Goal: Information Seeking & Learning: Learn about a topic

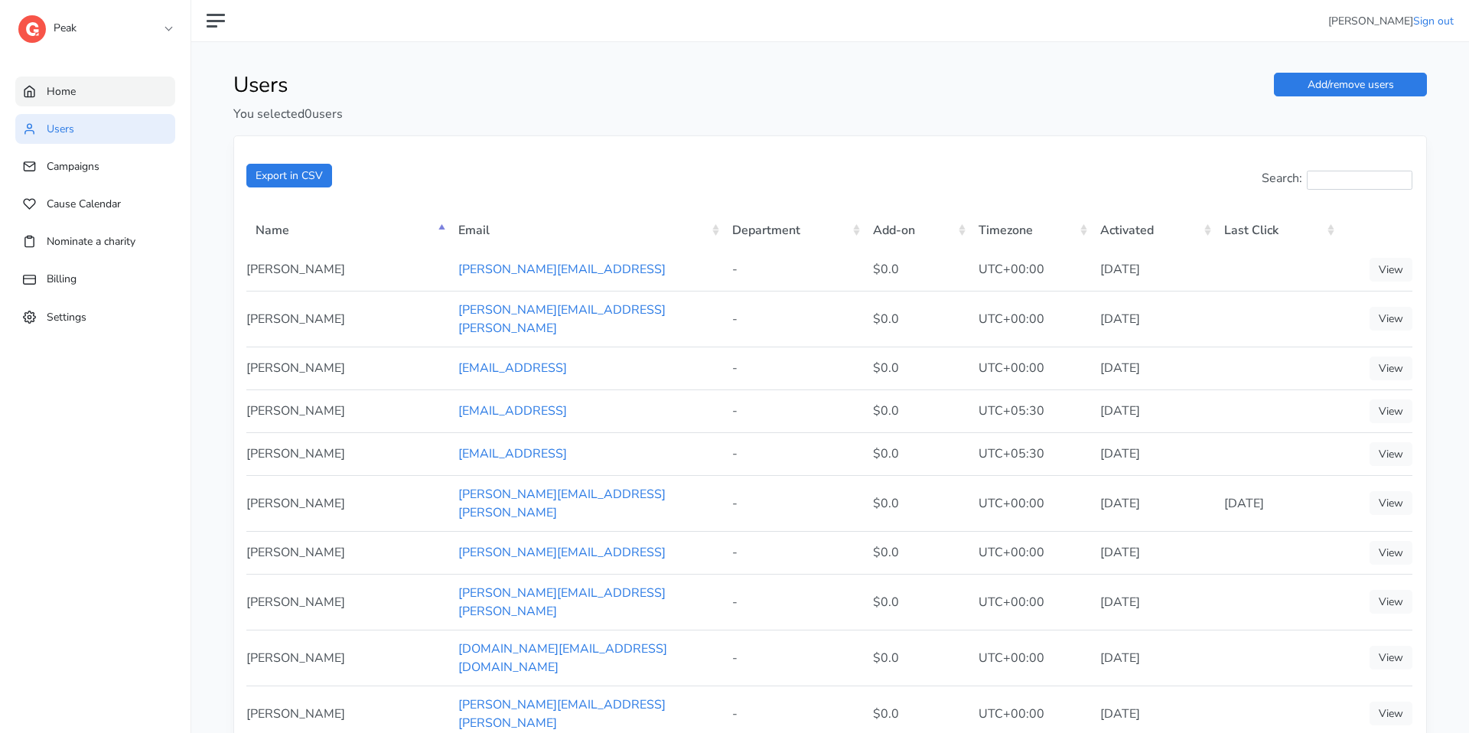
click at [77, 94] on link "Home" at bounding box center [95, 91] width 160 height 30
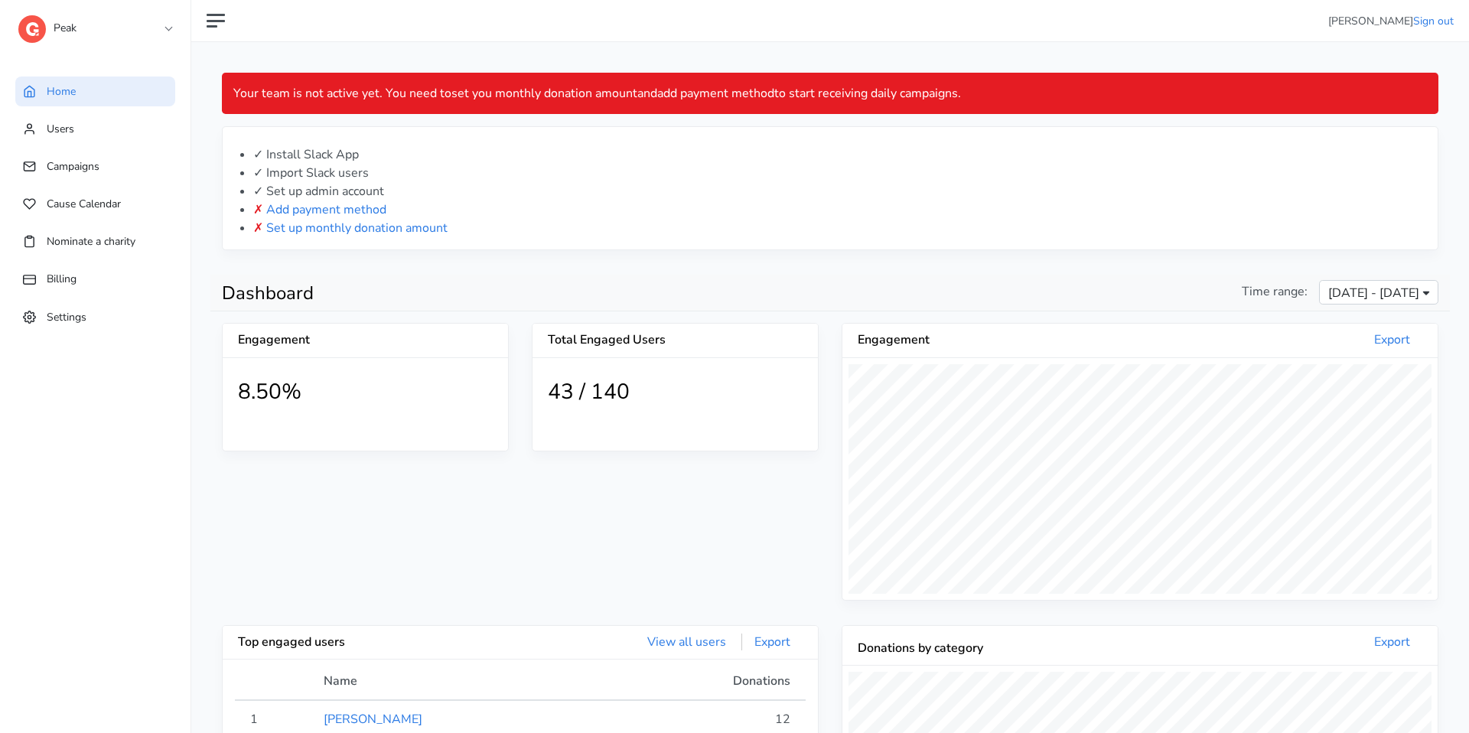
click at [144, 24] on link "Peak" at bounding box center [94, 25] width 153 height 28
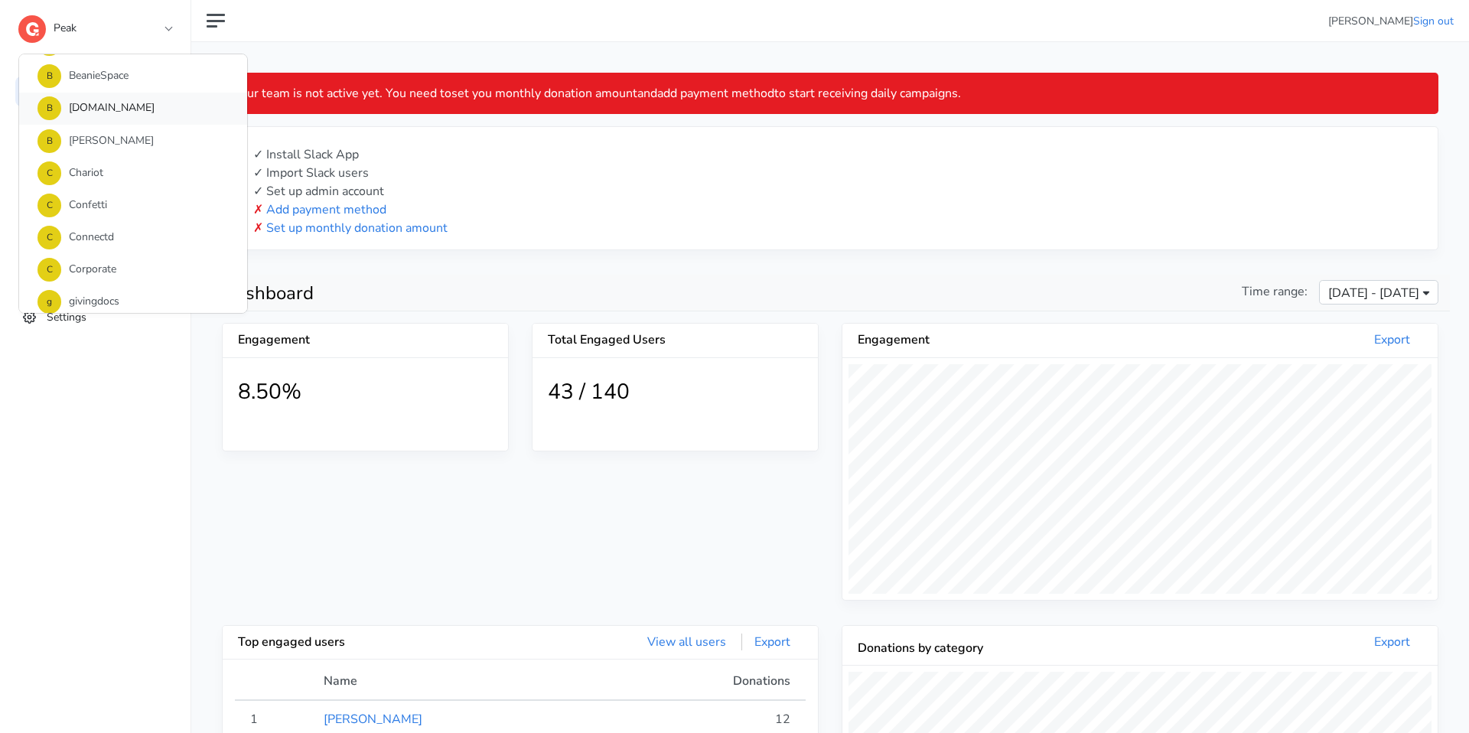
scroll to position [110, 0]
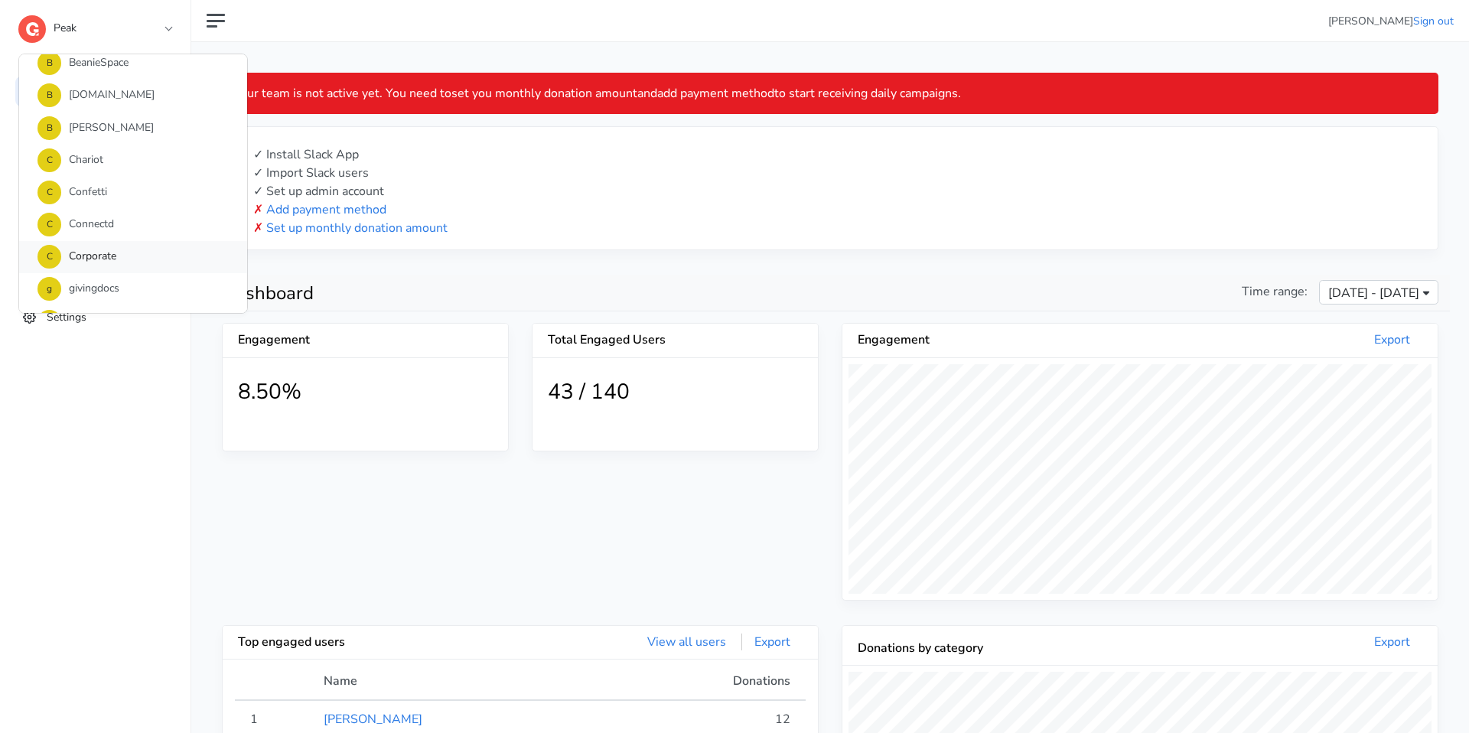
click at [92, 265] on link "C Corporate" at bounding box center [133, 257] width 228 height 32
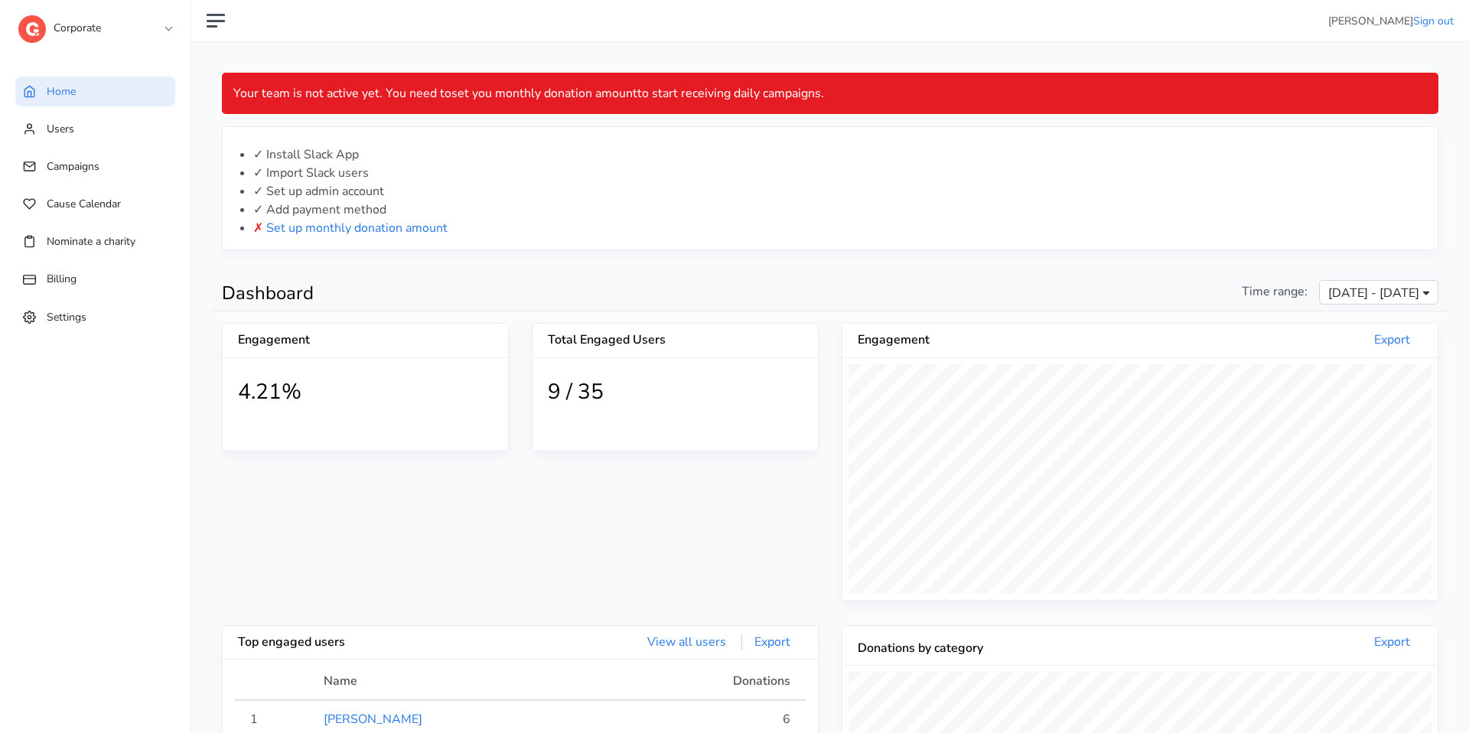
click at [122, 42] on div "Corporate 1 1SE a alma B BCG B BeanieSpace B Blackthorn.io B Bollin C Chariot C…" at bounding box center [94, 30] width 153 height 61
click at [122, 34] on link "Corporate" at bounding box center [94, 25] width 153 height 28
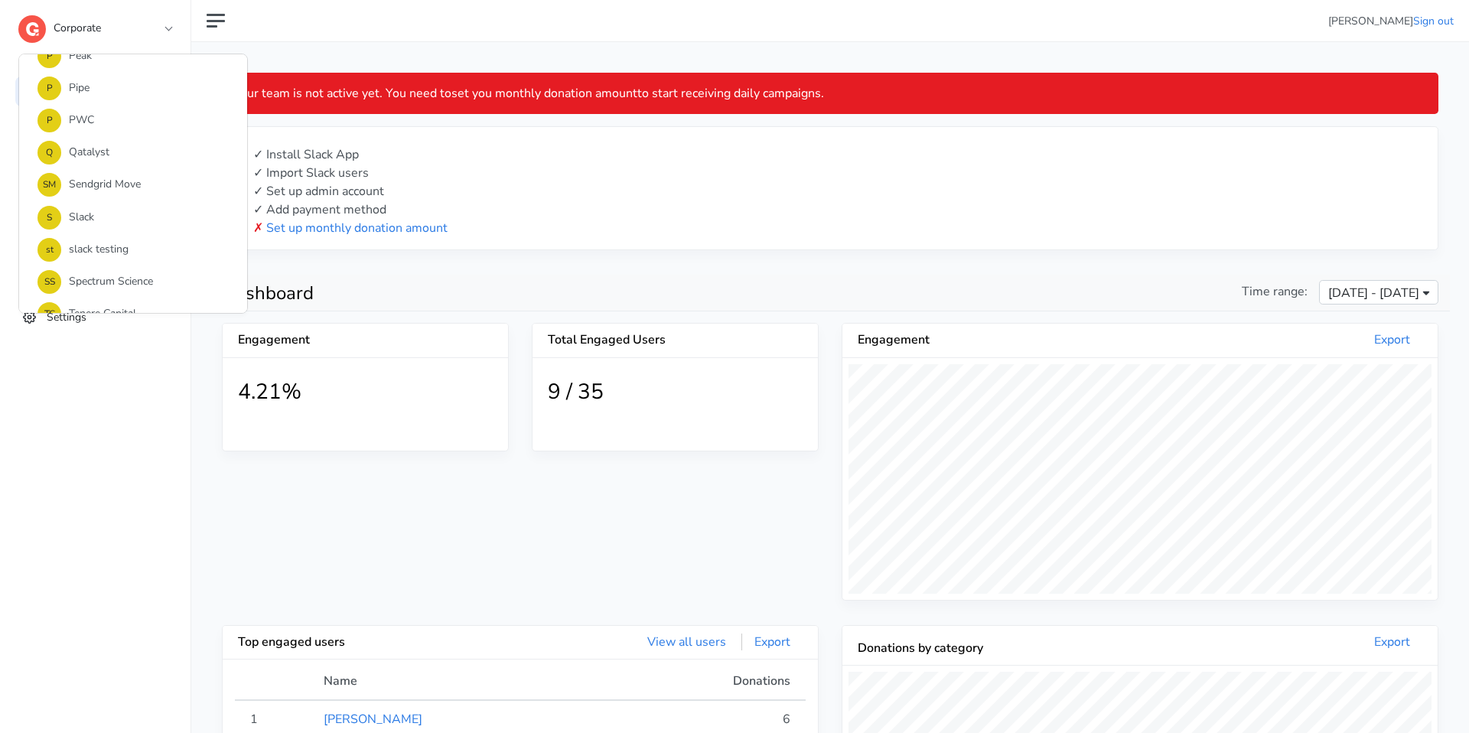
scroll to position [1303, 0]
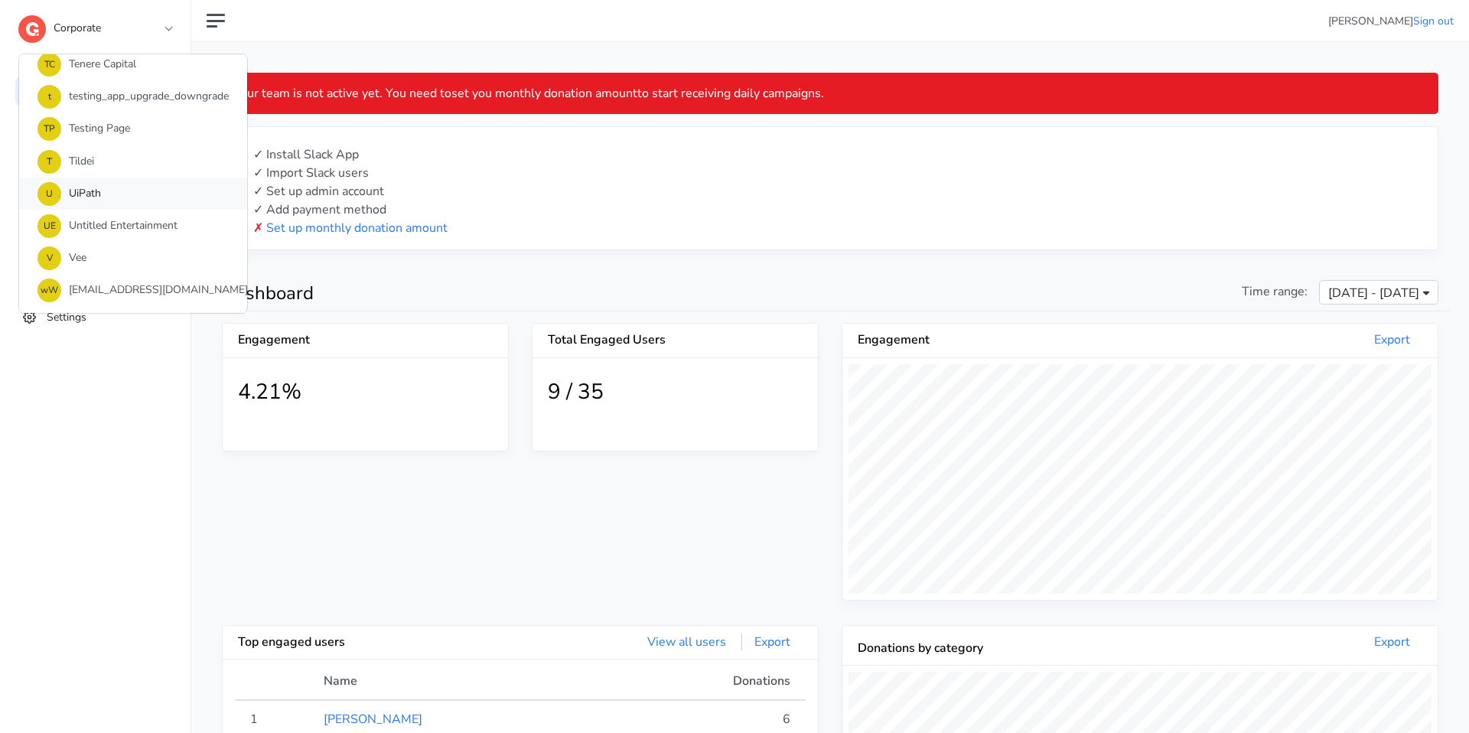
click at [105, 194] on link "U UiPath" at bounding box center [133, 193] width 228 height 32
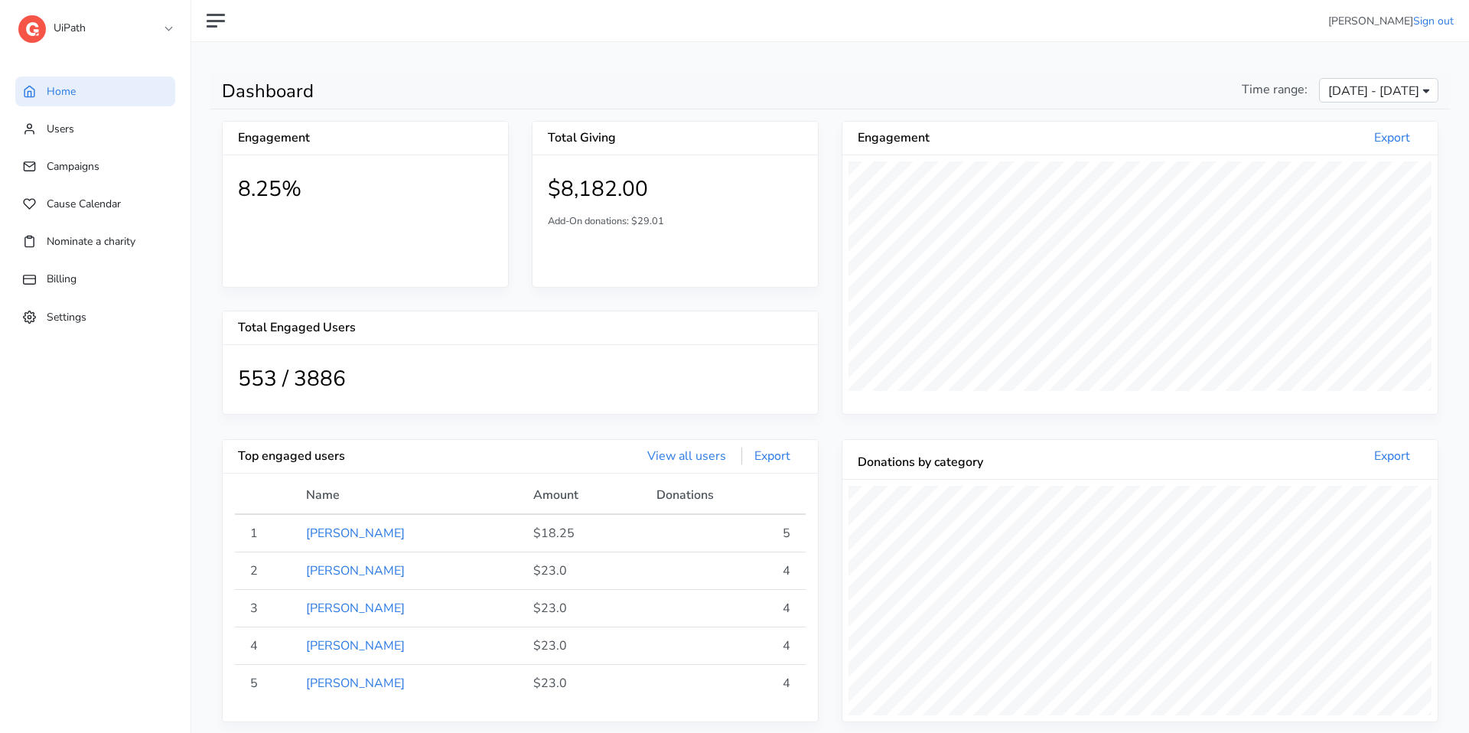
scroll to position [281, 595]
click at [73, 172] on span "Campaigns" at bounding box center [73, 166] width 53 height 15
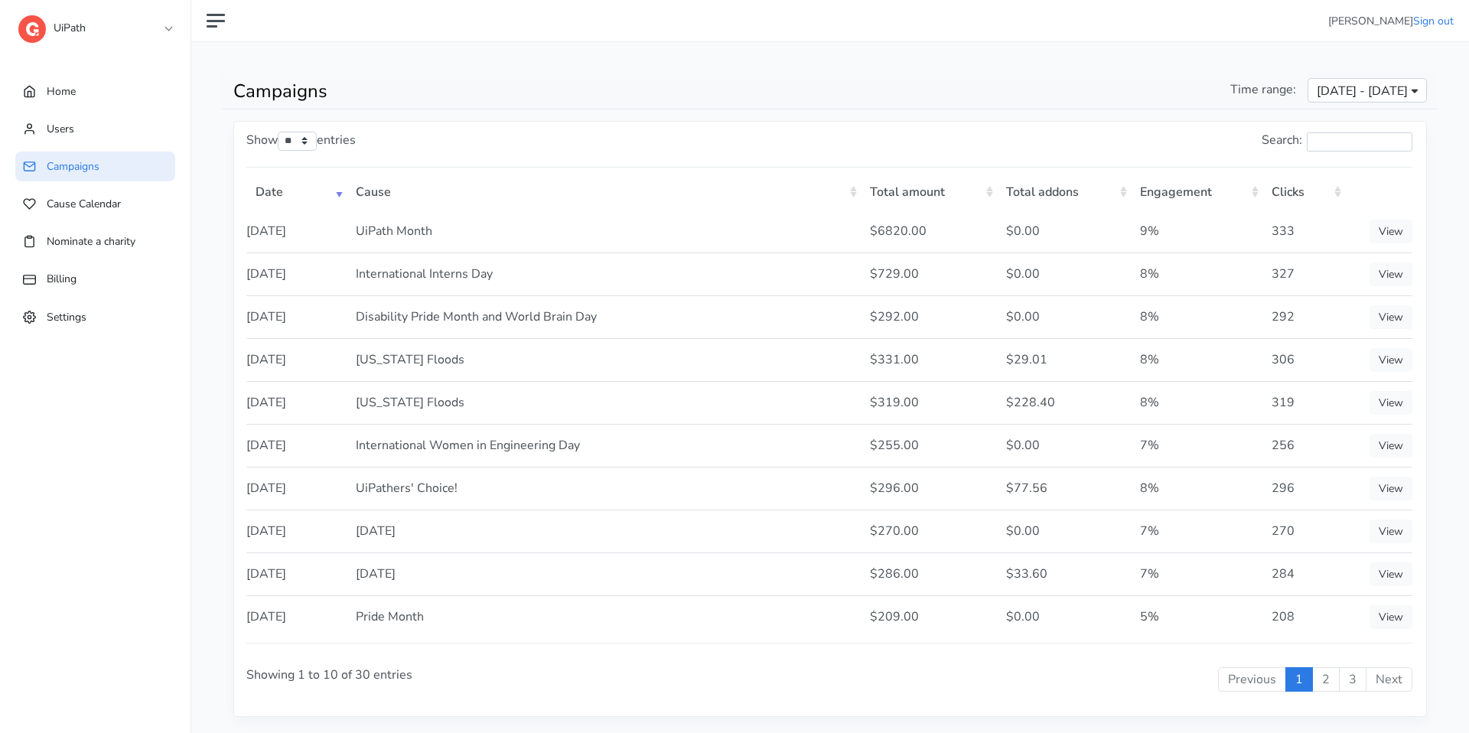
drag, startPoint x: 246, startPoint y: 272, endPoint x: 872, endPoint y: 394, distance: 638.3
click at [872, 394] on tbody "2025-08-05 UiPath Month $6820.00 $0.00 9% 333 View 2025-07-29 $729.00 $0.00 8% …" at bounding box center [829, 424] width 1166 height 428
click at [96, 121] on link "Users" at bounding box center [95, 129] width 160 height 30
click at [91, 91] on link "Home" at bounding box center [95, 91] width 160 height 30
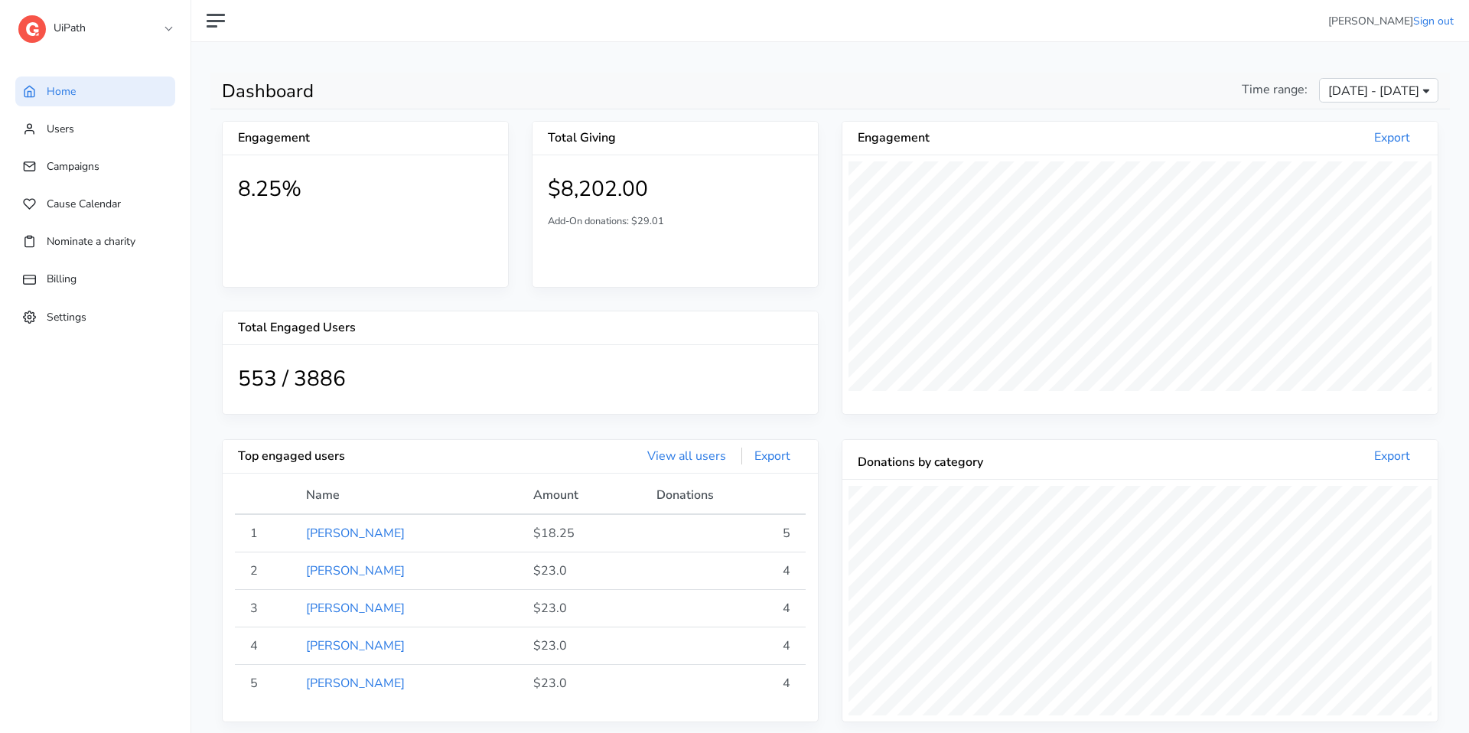
scroll to position [292, 595]
click at [1328, 96] on span "[DATE] - [DATE]" at bounding box center [1373, 91] width 91 height 18
click at [1290, 207] on li "Custom Range" at bounding box center [1348, 215] width 177 height 24
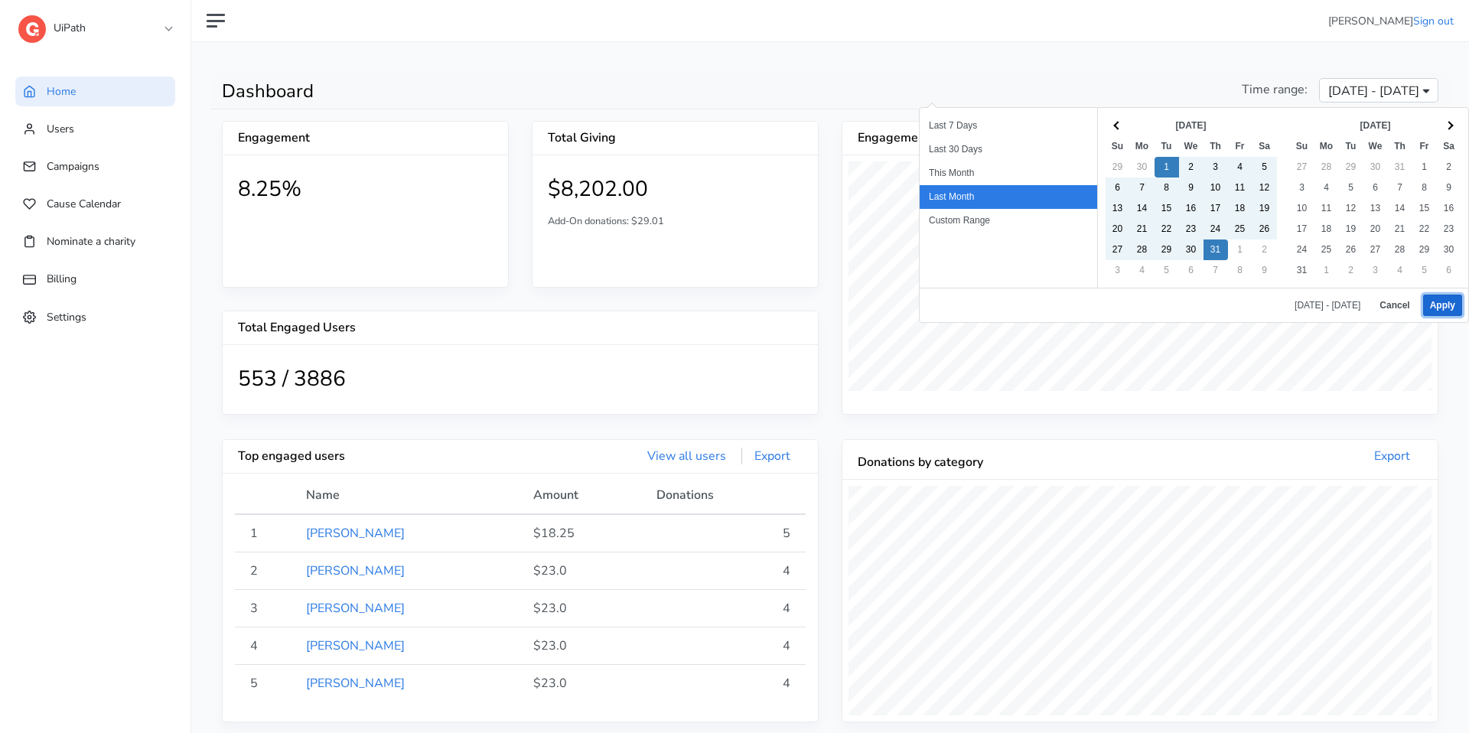
click at [1445, 307] on button "Apply" at bounding box center [1442, 304] width 39 height 21
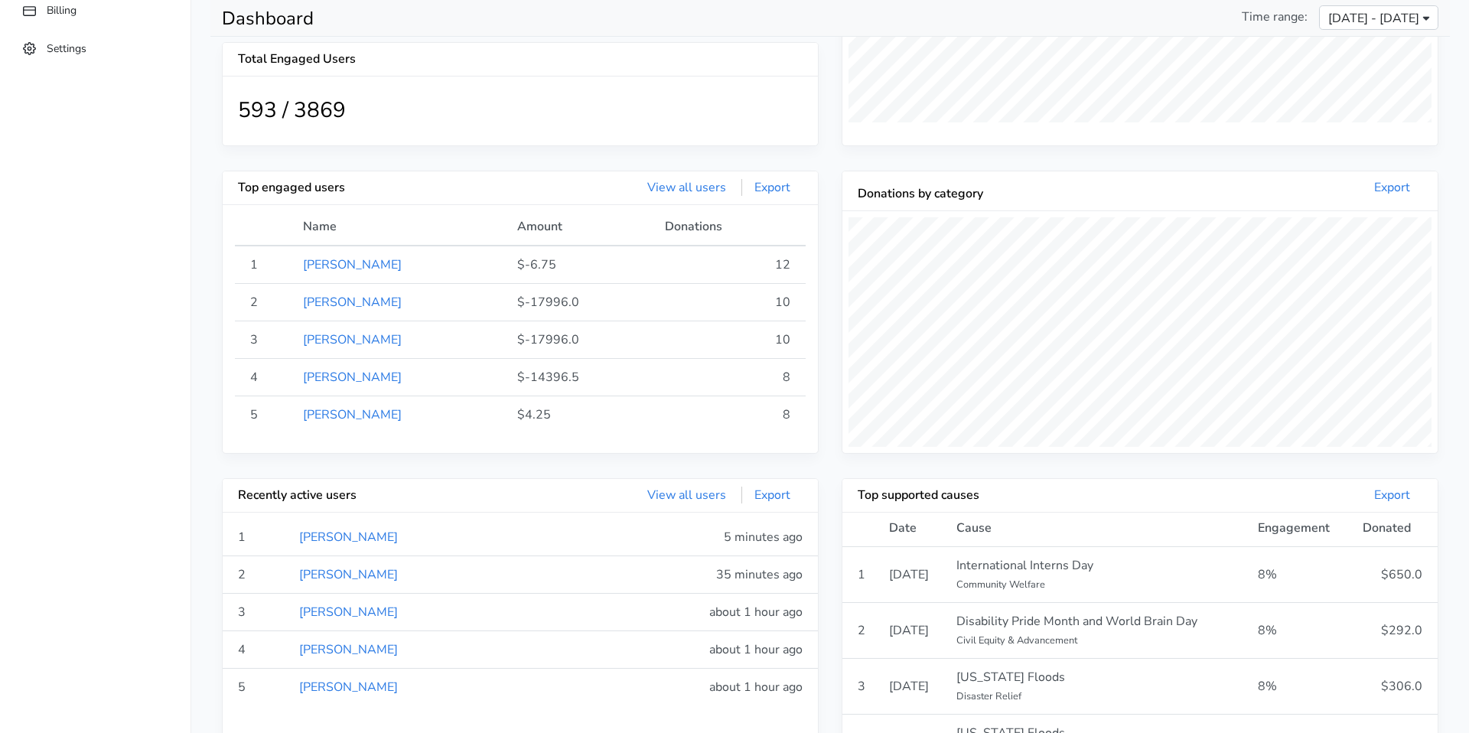
scroll to position [278, 0]
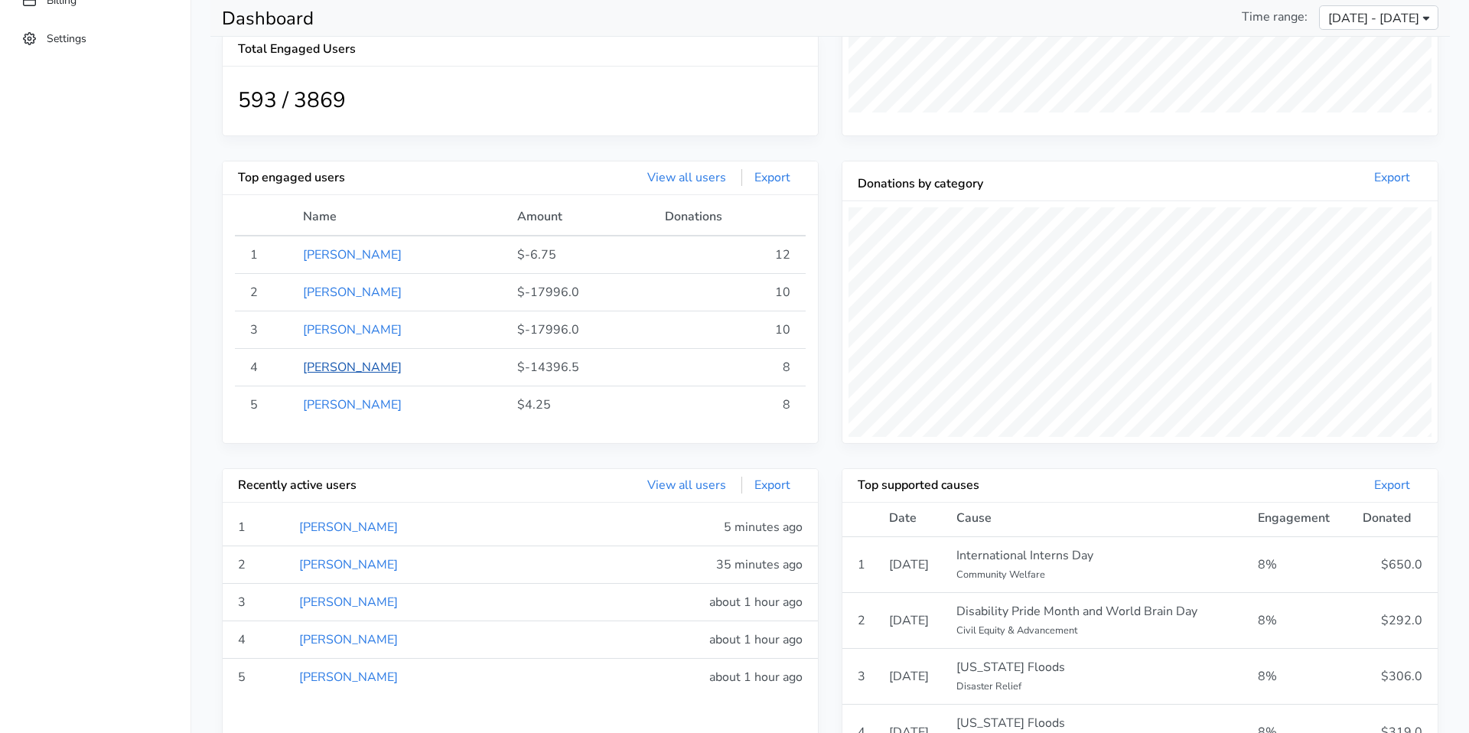
click at [335, 367] on link "Pat Finley" at bounding box center [352, 367] width 99 height 17
click at [680, 174] on link "View all users" at bounding box center [686, 179] width 103 height 17
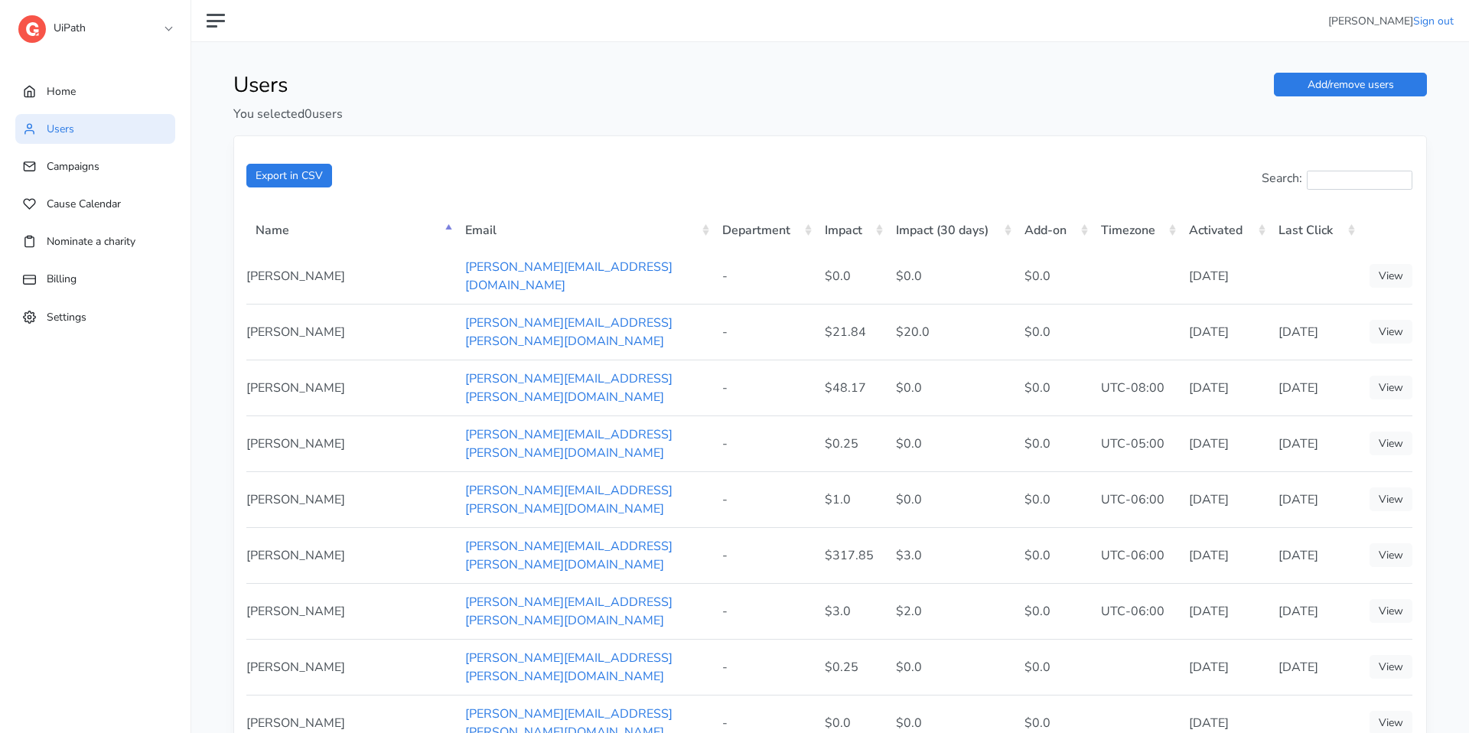
click at [875, 233] on th "Impact" at bounding box center [851, 229] width 72 height 39
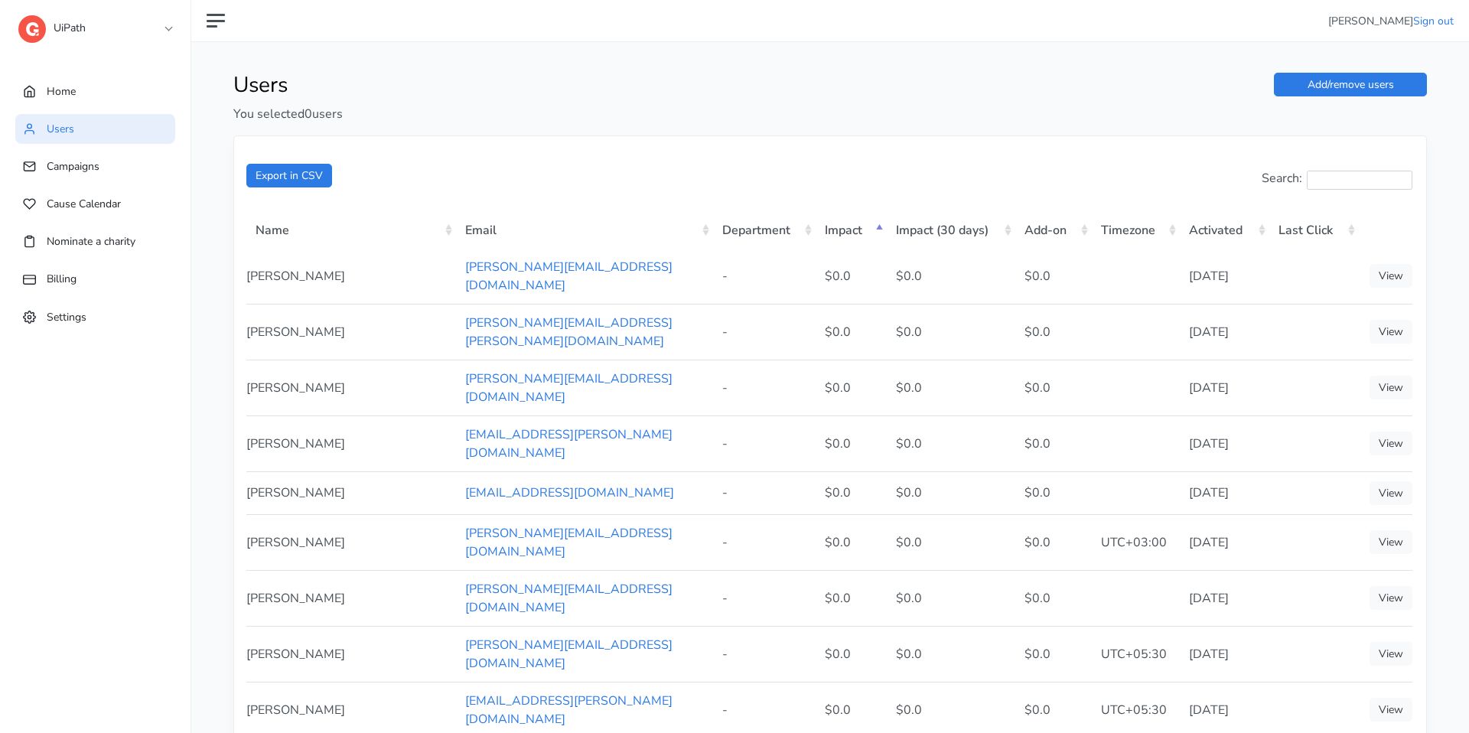
click at [875, 233] on th "Impact" at bounding box center [851, 229] width 72 height 39
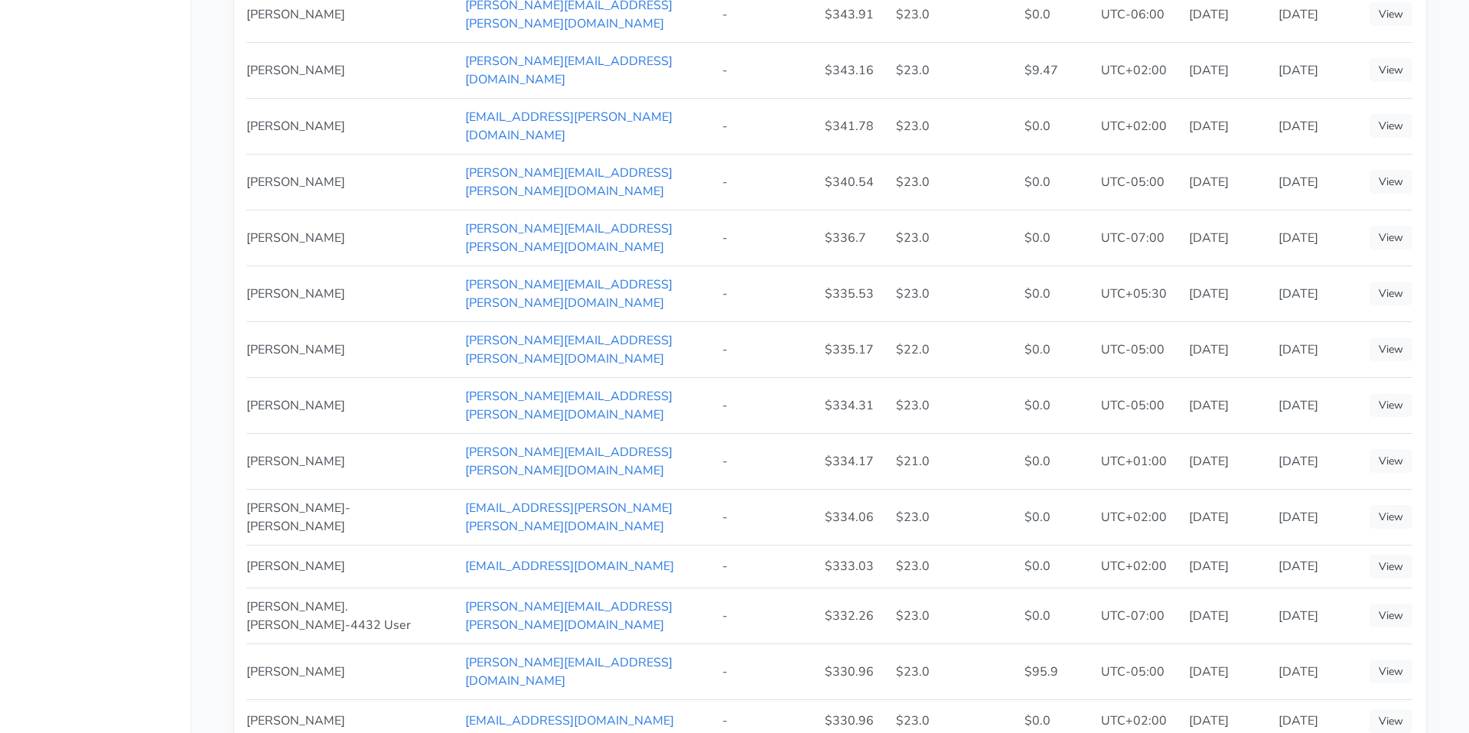
scroll to position [1853, 0]
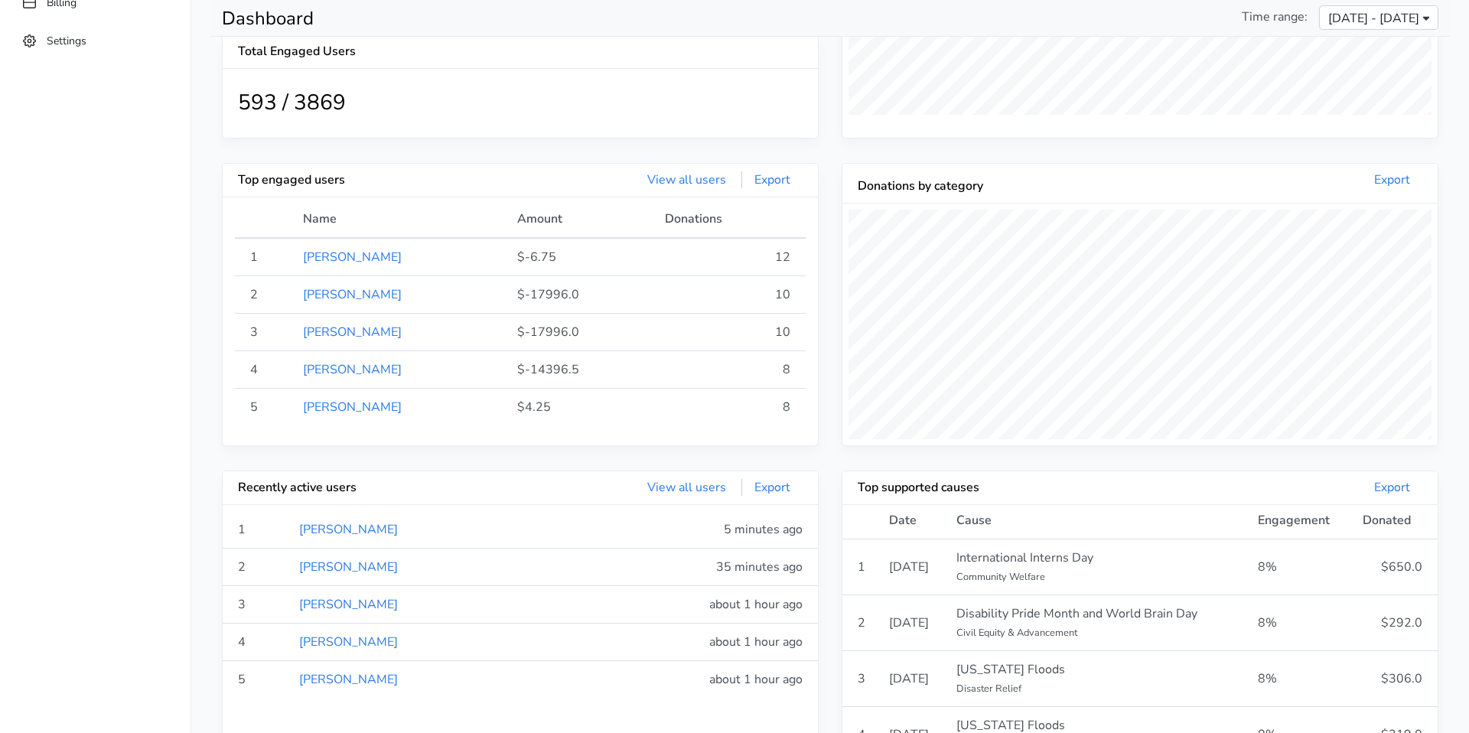
scroll to position [281, 595]
drag, startPoint x: 633, startPoint y: 445, endPoint x: 711, endPoint y: 456, distance: 78.0
click at [711, 456] on div "Top engaged users View all users Export Name Amount Donations 1 Tom Summerfield…" at bounding box center [520, 316] width 620 height 307
click at [818, 445] on div "Top engaged users View all users Export Name Amount Donations 1 Tom Summerfield…" at bounding box center [520, 316] width 620 height 307
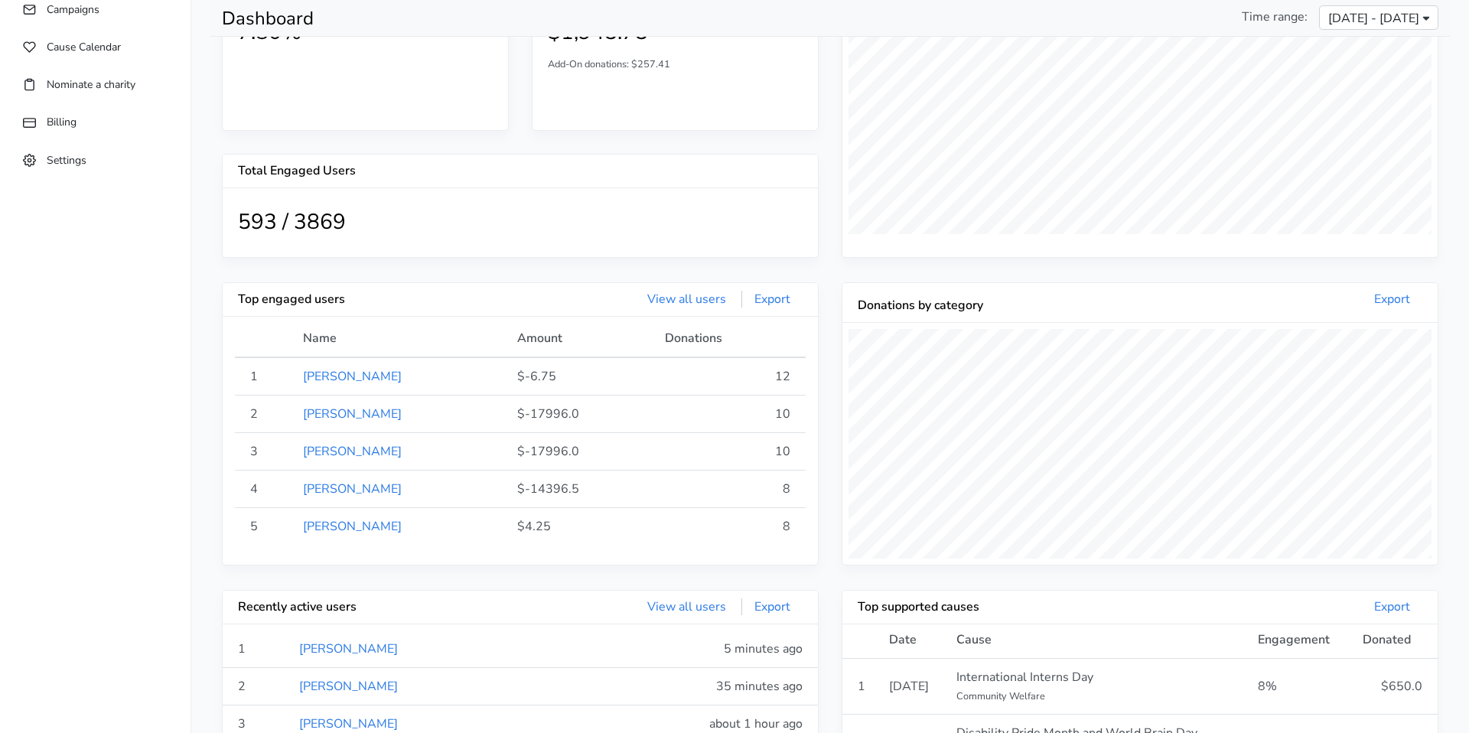
scroll to position [0, 0]
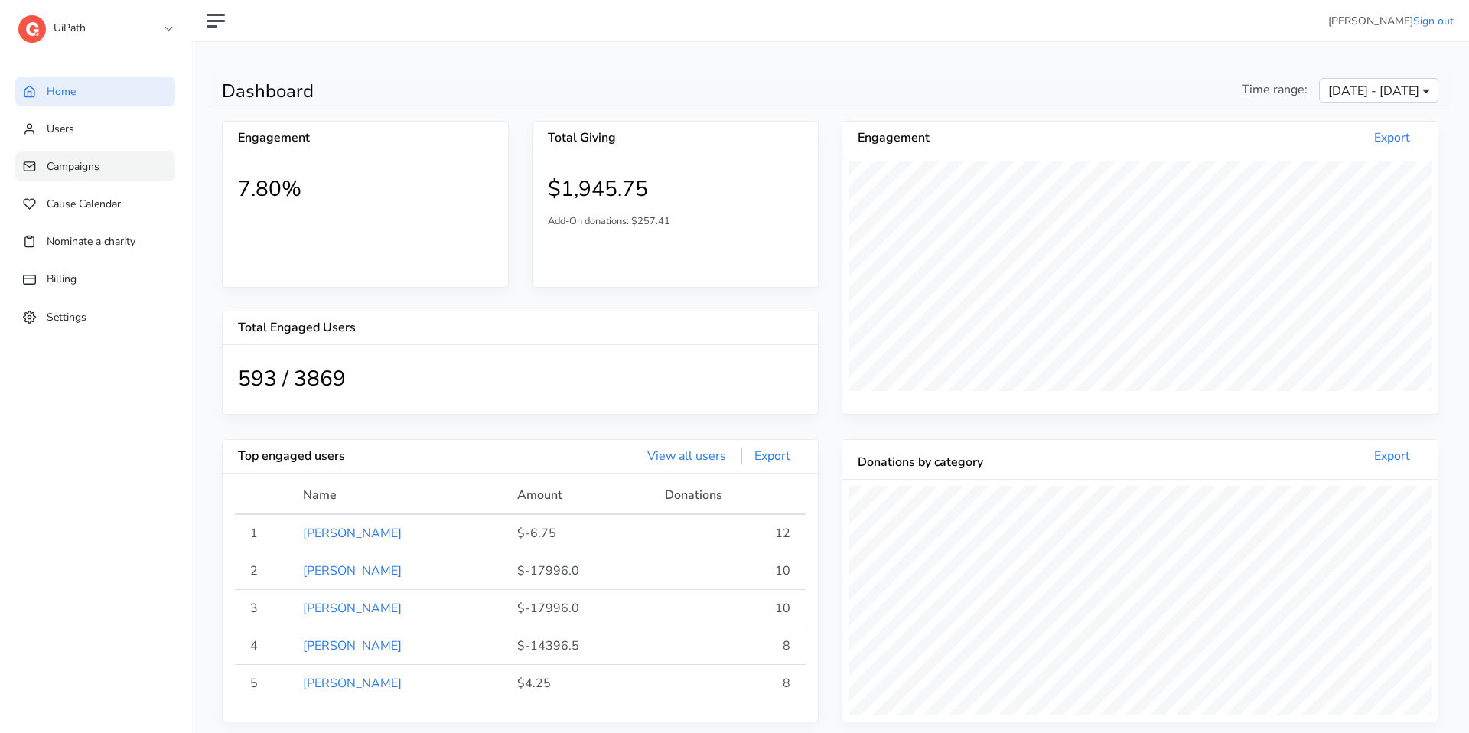
click at [84, 167] on span "Campaigns" at bounding box center [73, 166] width 53 height 15
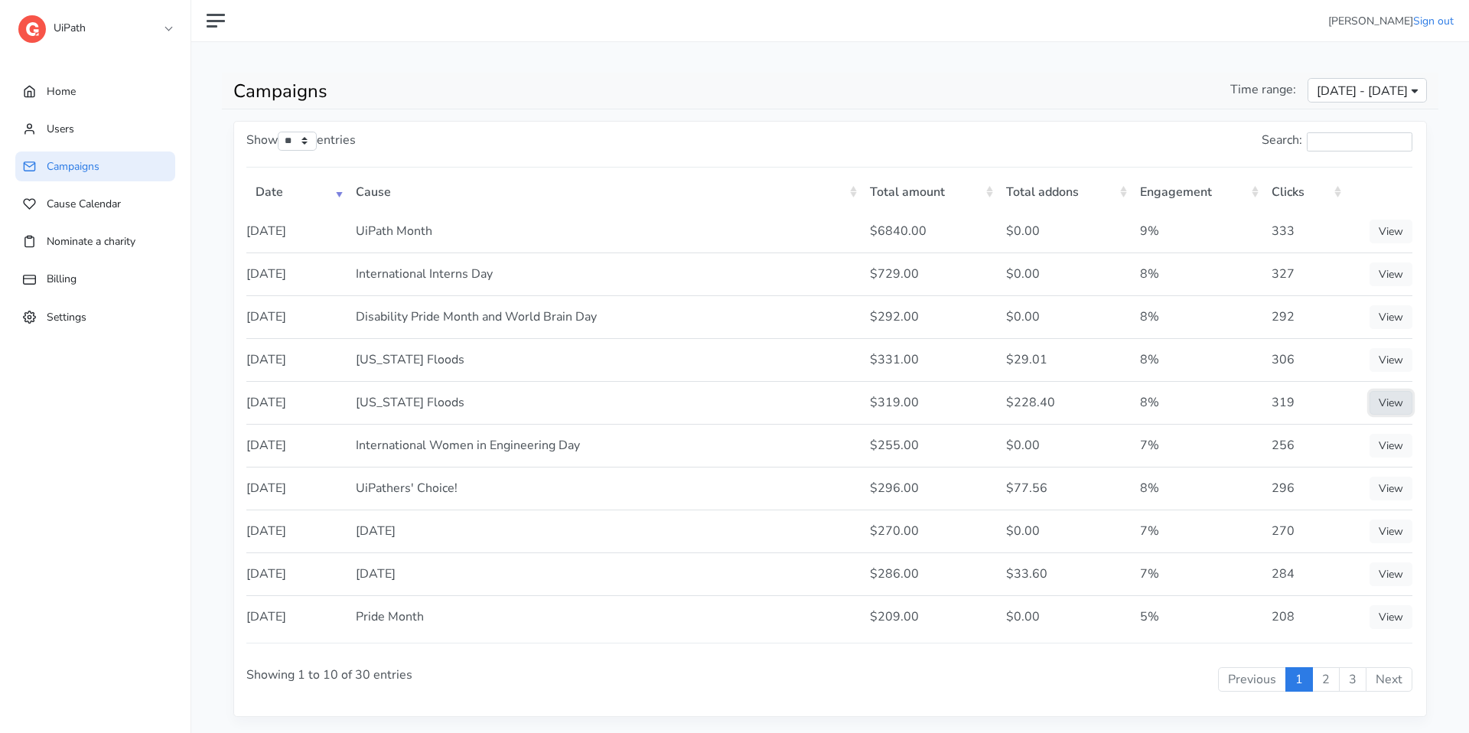
click at [1404, 408] on link "View" at bounding box center [1390, 403] width 43 height 24
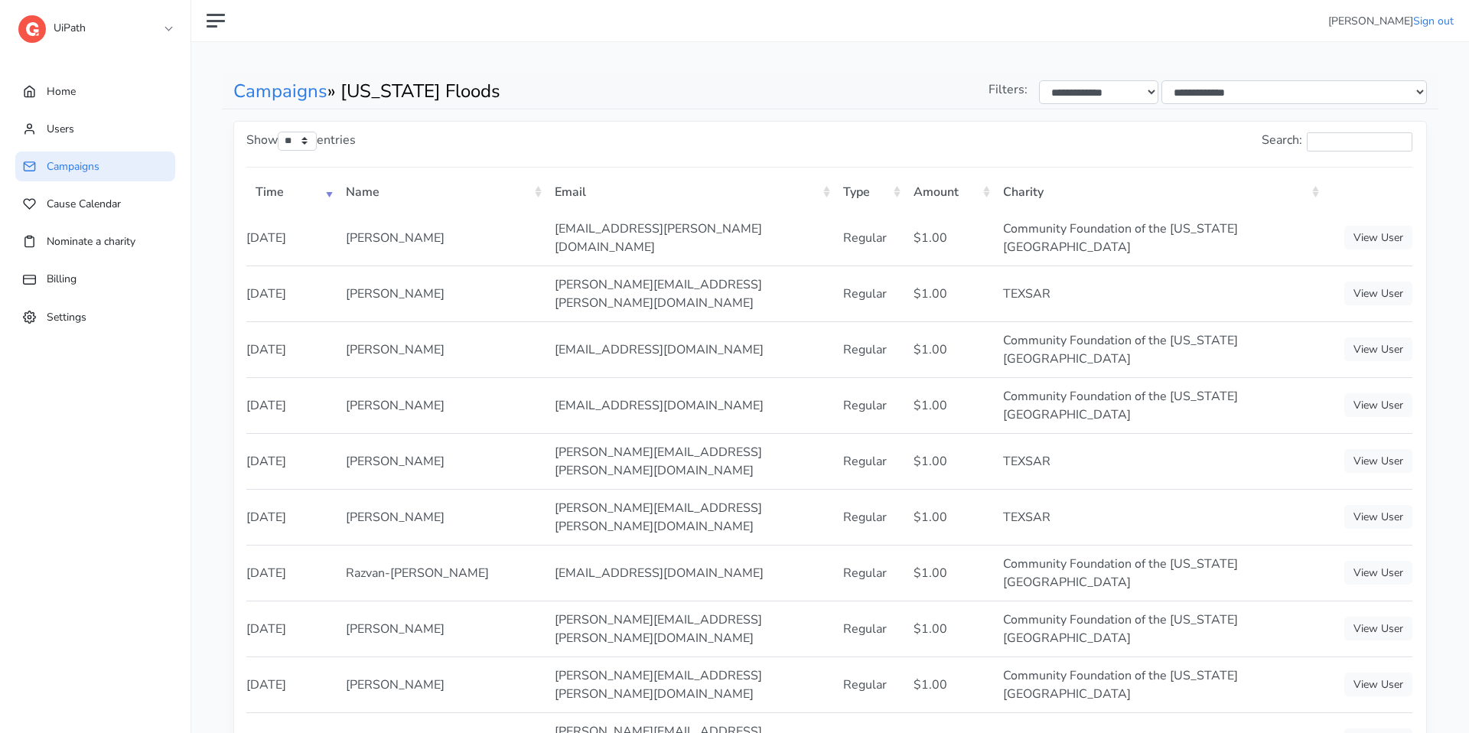
click at [822, 194] on th "Email" at bounding box center [689, 190] width 288 height 39
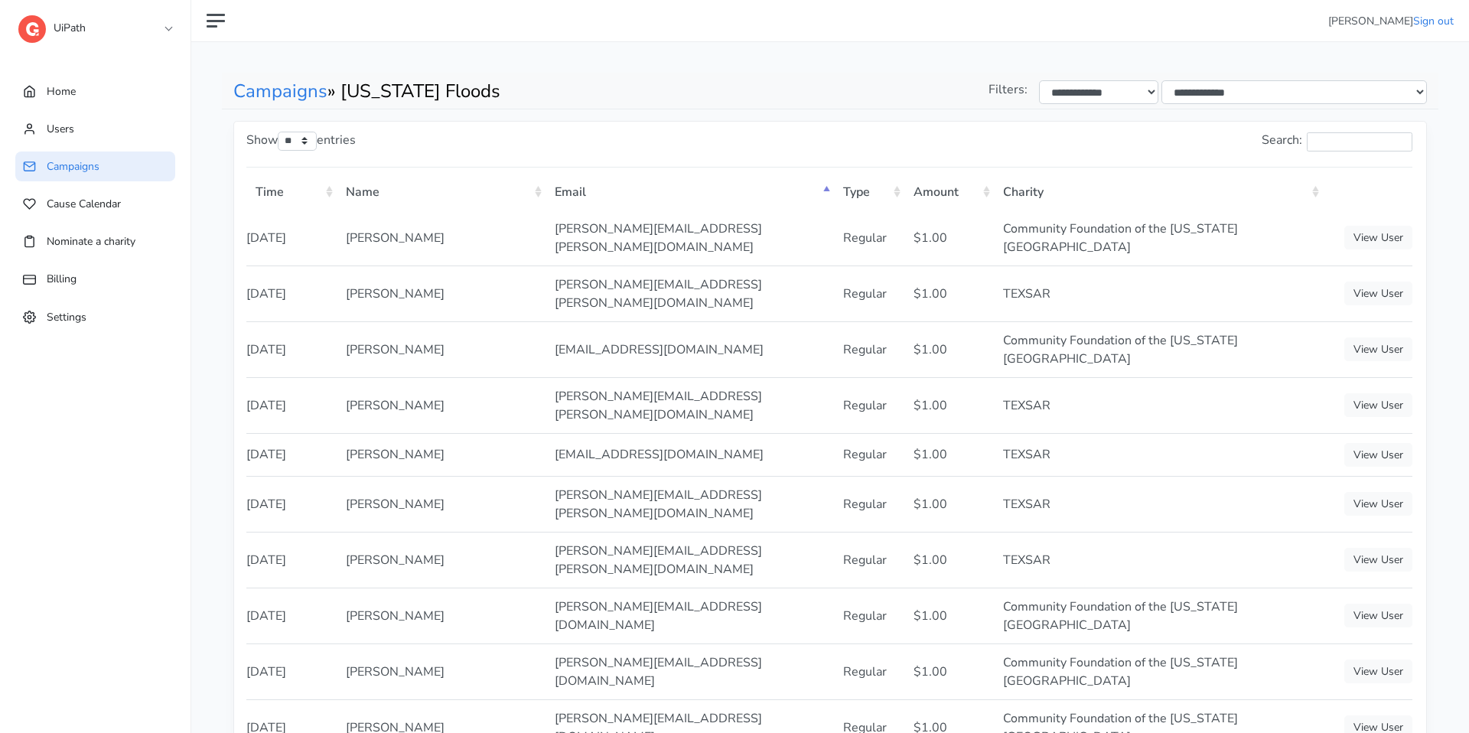
click at [328, 194] on th "Time" at bounding box center [291, 190] width 90 height 39
click at [330, 194] on th "Time" at bounding box center [291, 190] width 90 height 39
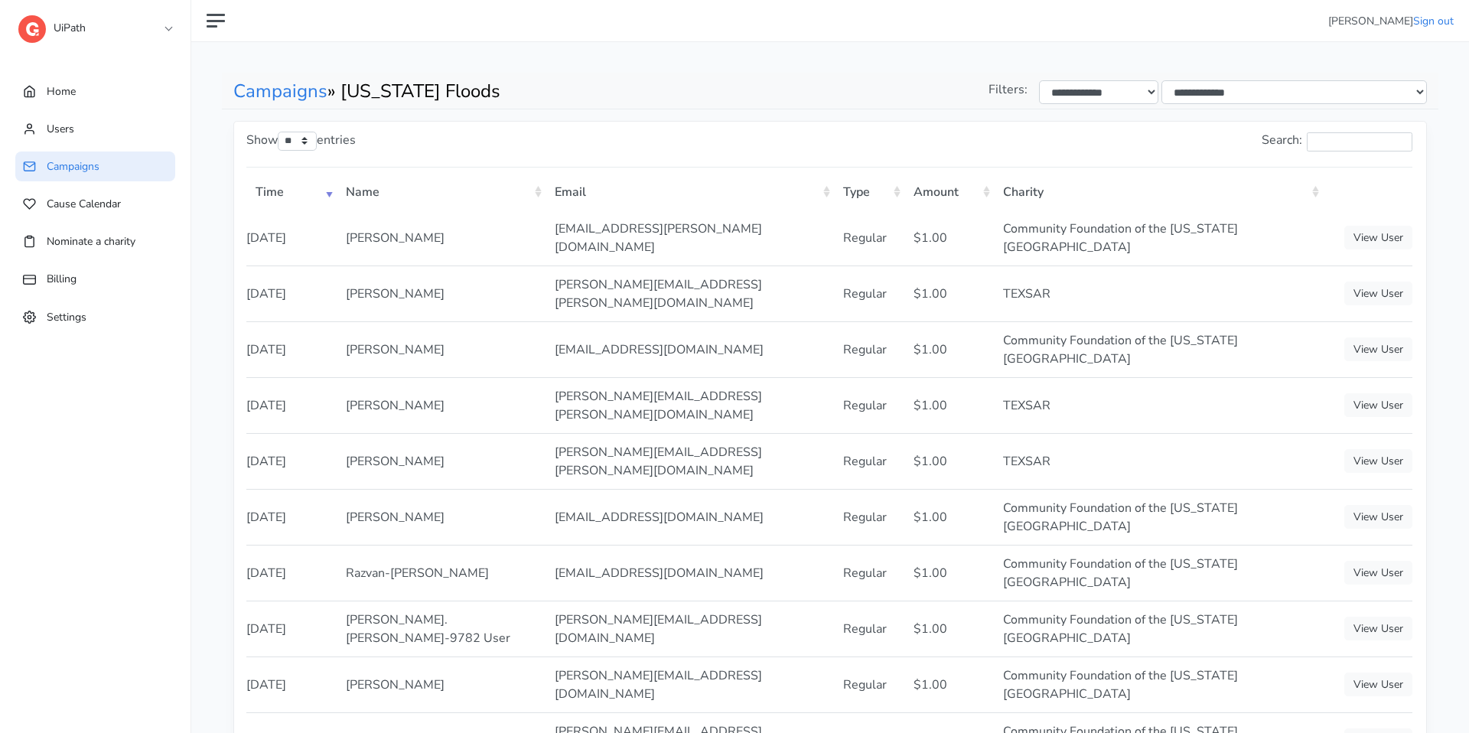
click at [330, 194] on th "Time" at bounding box center [291, 190] width 90 height 39
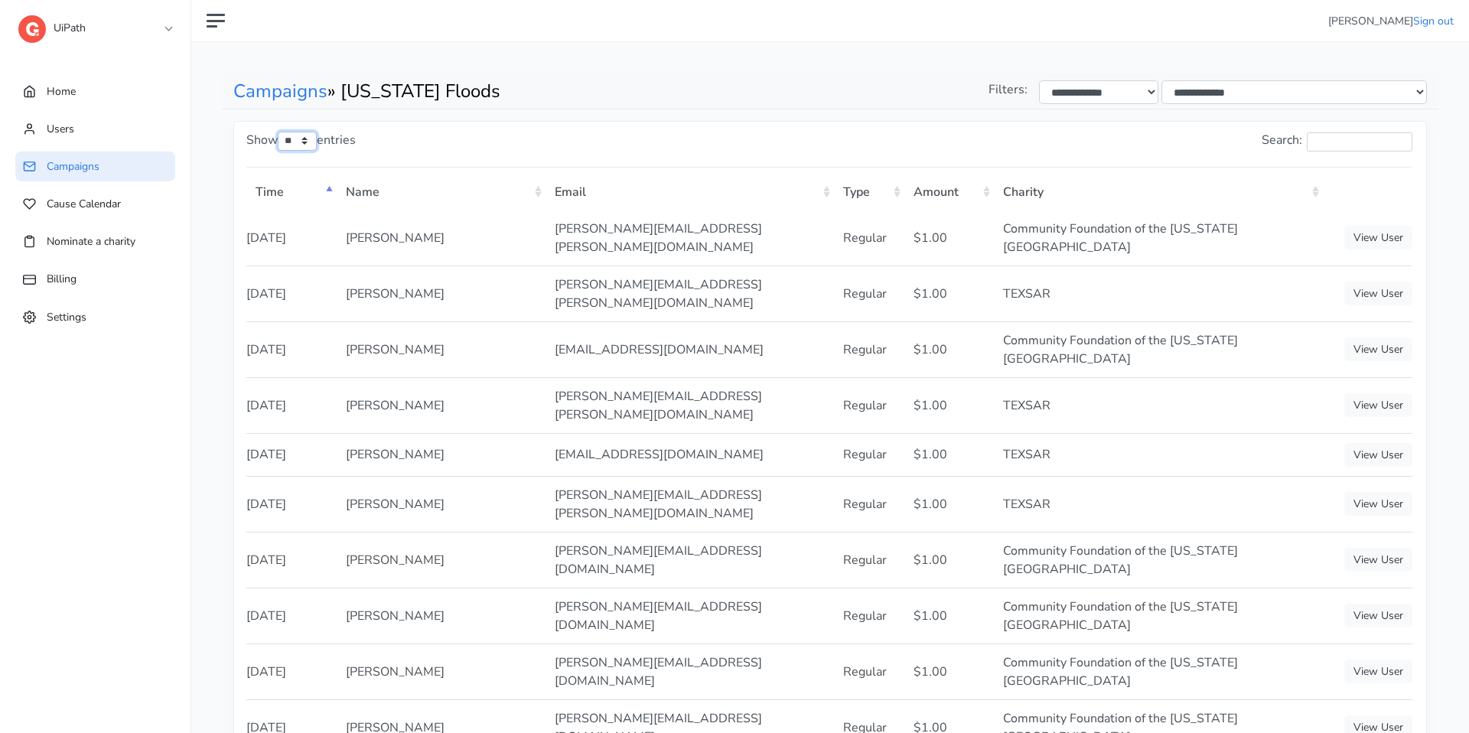
click at [310, 143] on select "** ** ** ***" at bounding box center [297, 141] width 39 height 19
select select "***"
click at [897, 194] on th "Type" at bounding box center [869, 190] width 71 height 39
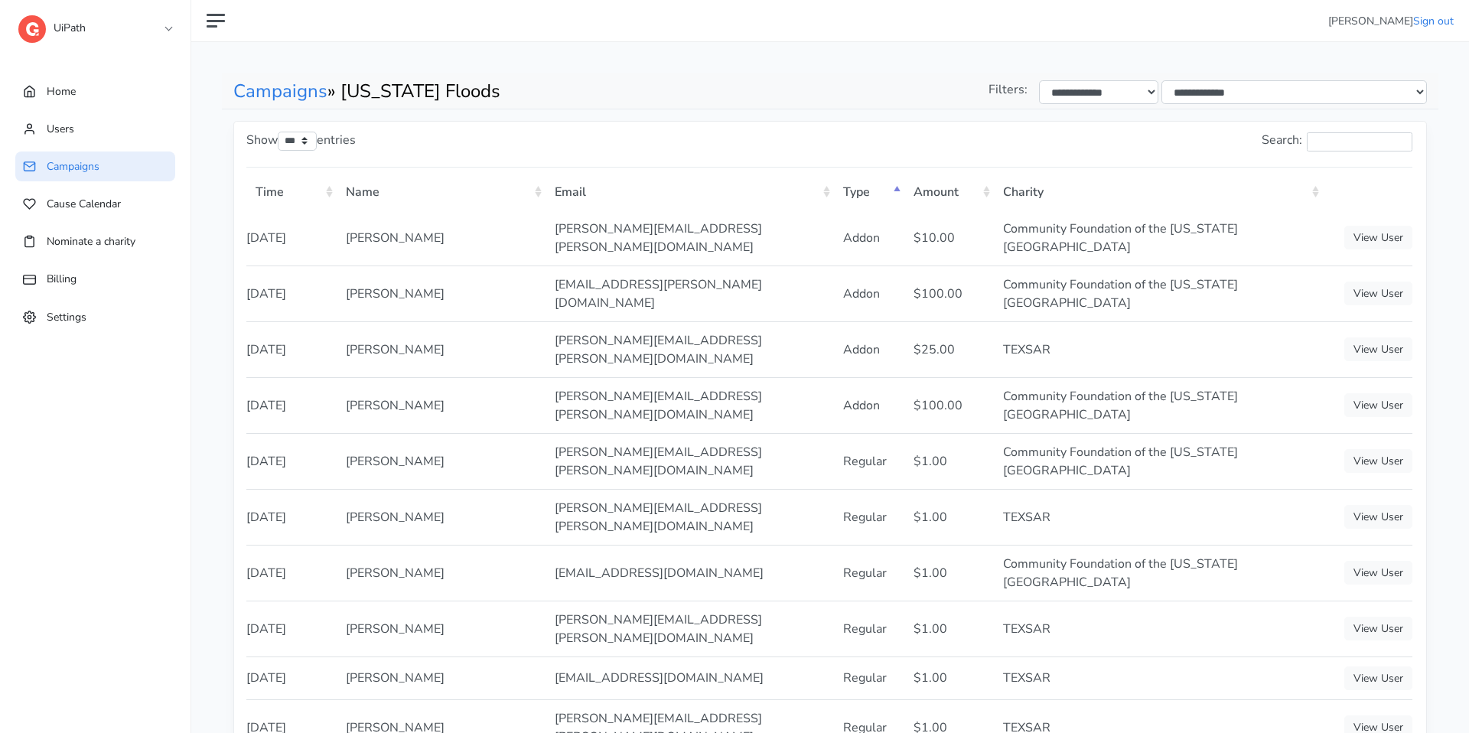
click at [897, 194] on th "Type" at bounding box center [869, 190] width 71 height 39
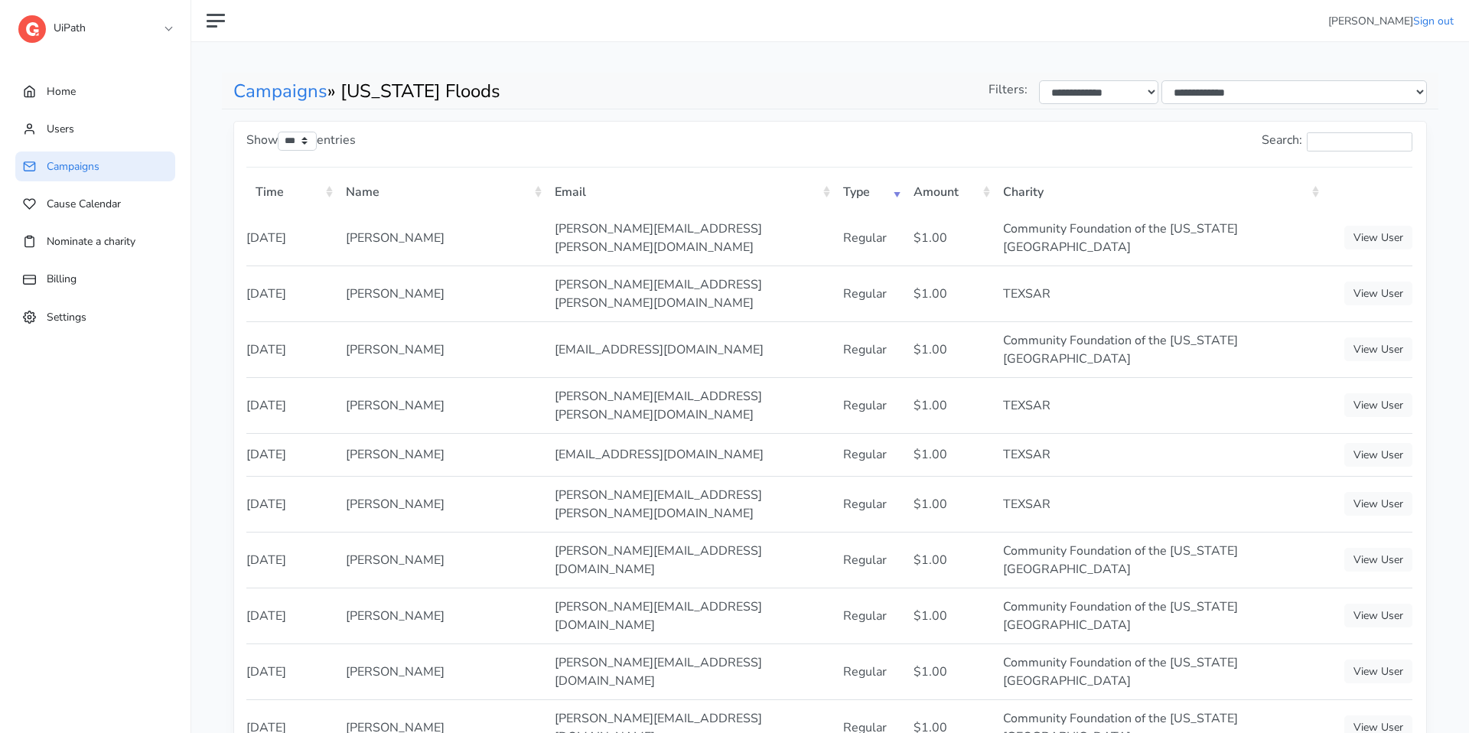
click at [897, 194] on th "Type" at bounding box center [869, 190] width 71 height 39
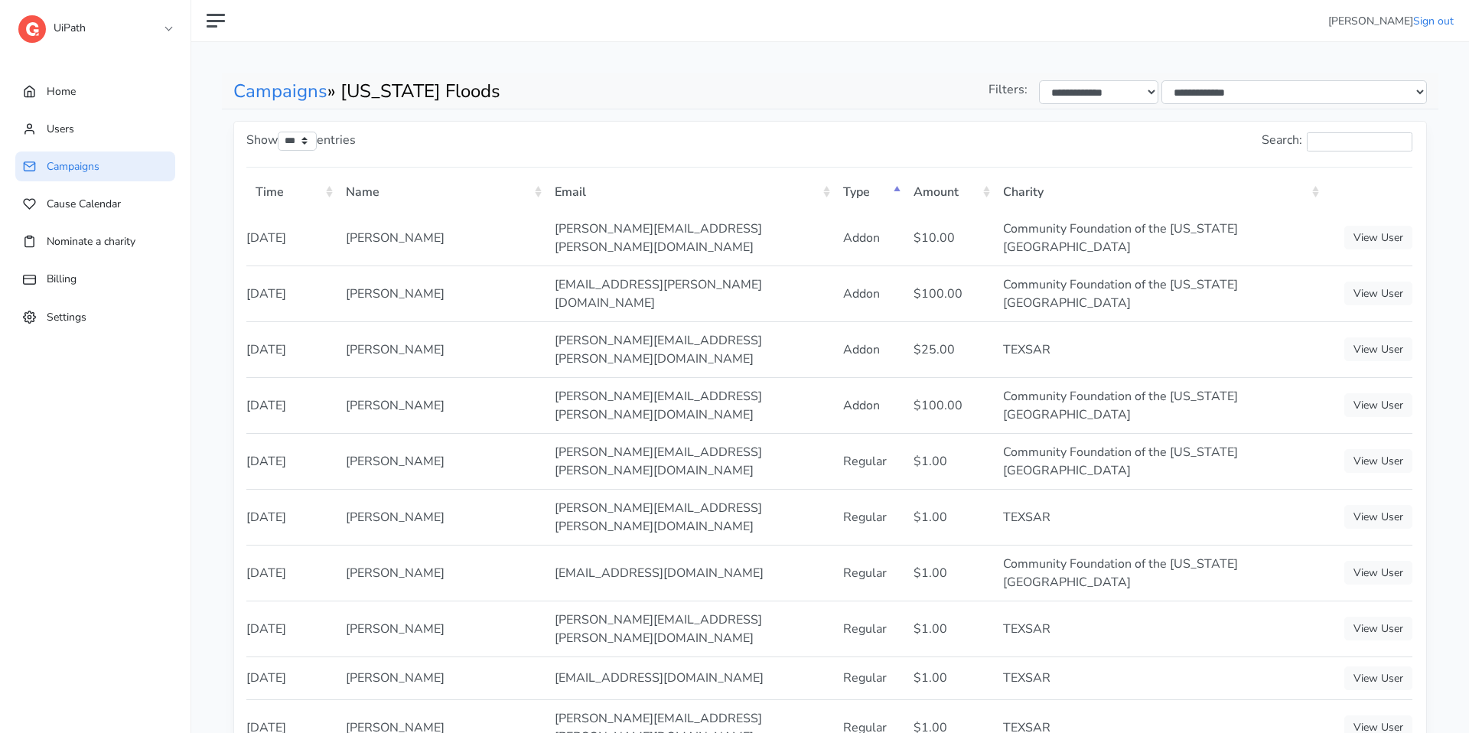
click at [537, 194] on th "Name" at bounding box center [441, 190] width 208 height 39
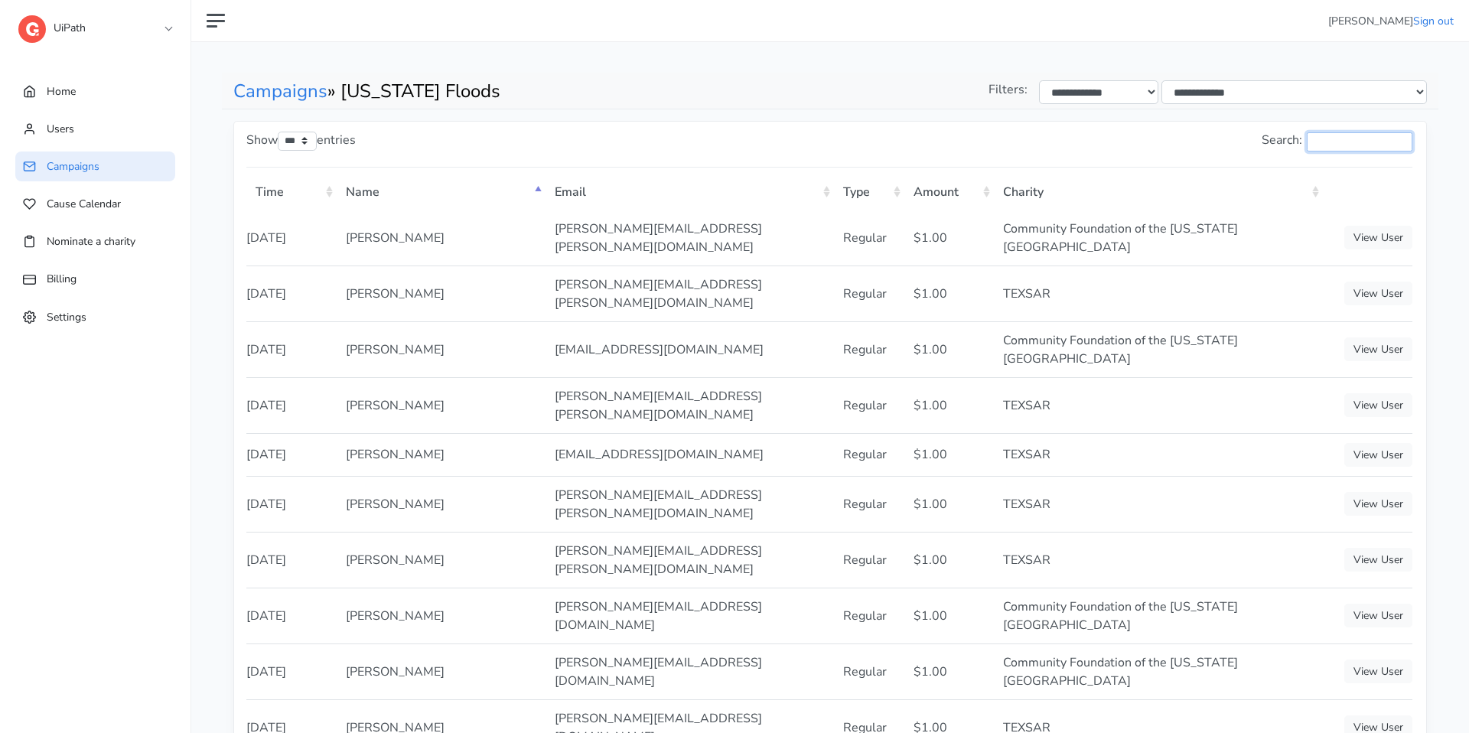
click at [1327, 144] on input "Search:" at bounding box center [1359, 141] width 106 height 19
type input "*"
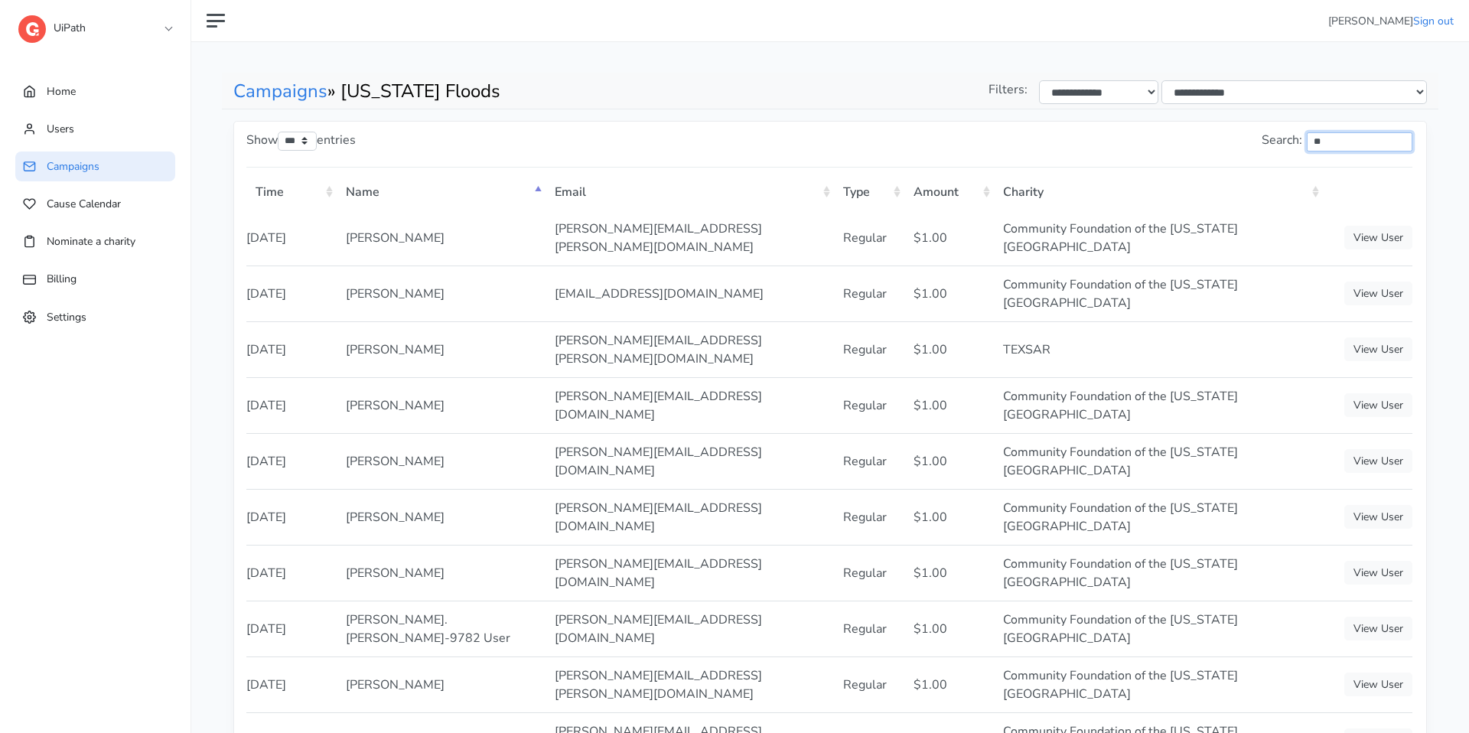
type input "*"
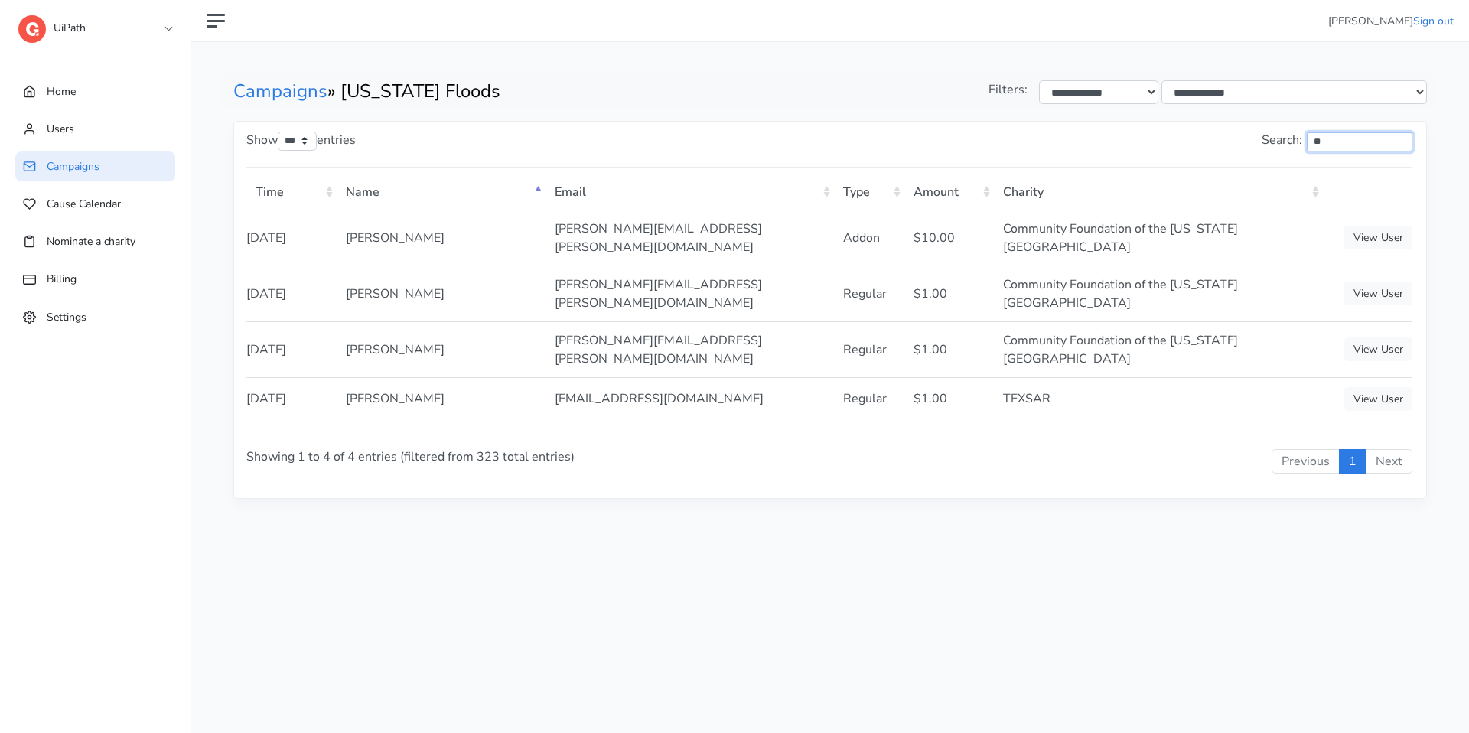
type input "*"
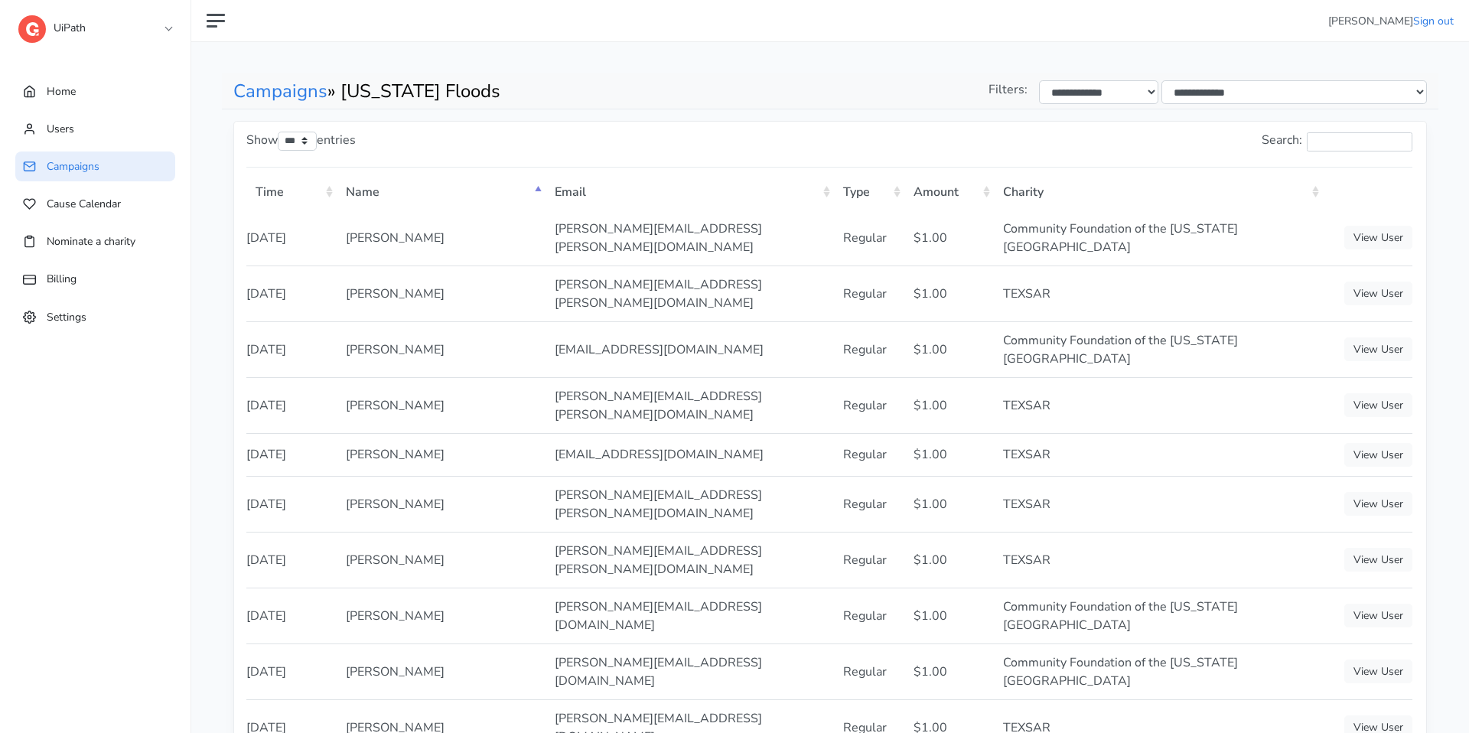
click at [897, 191] on th "Type" at bounding box center [869, 190] width 71 height 39
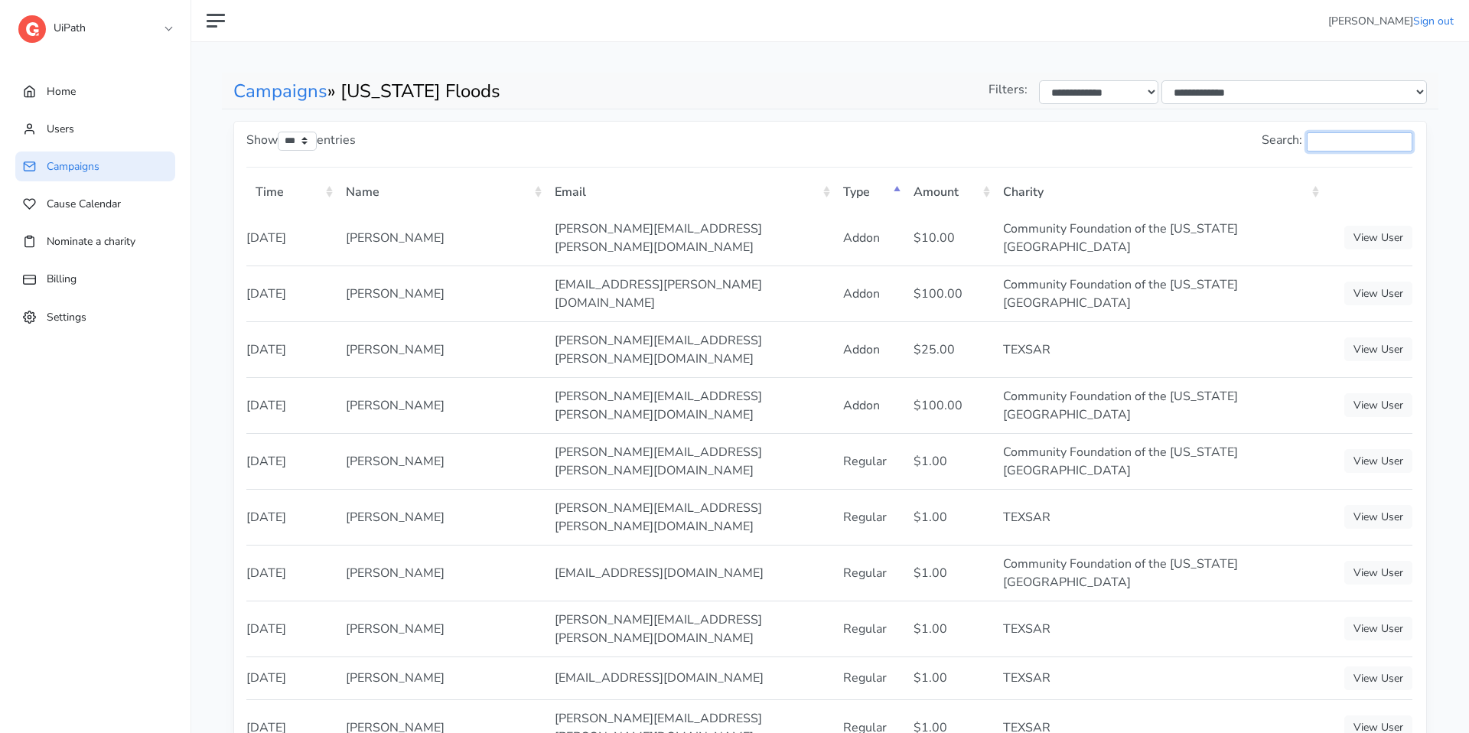
click at [1325, 143] on input "Search:" at bounding box center [1359, 141] width 106 height 19
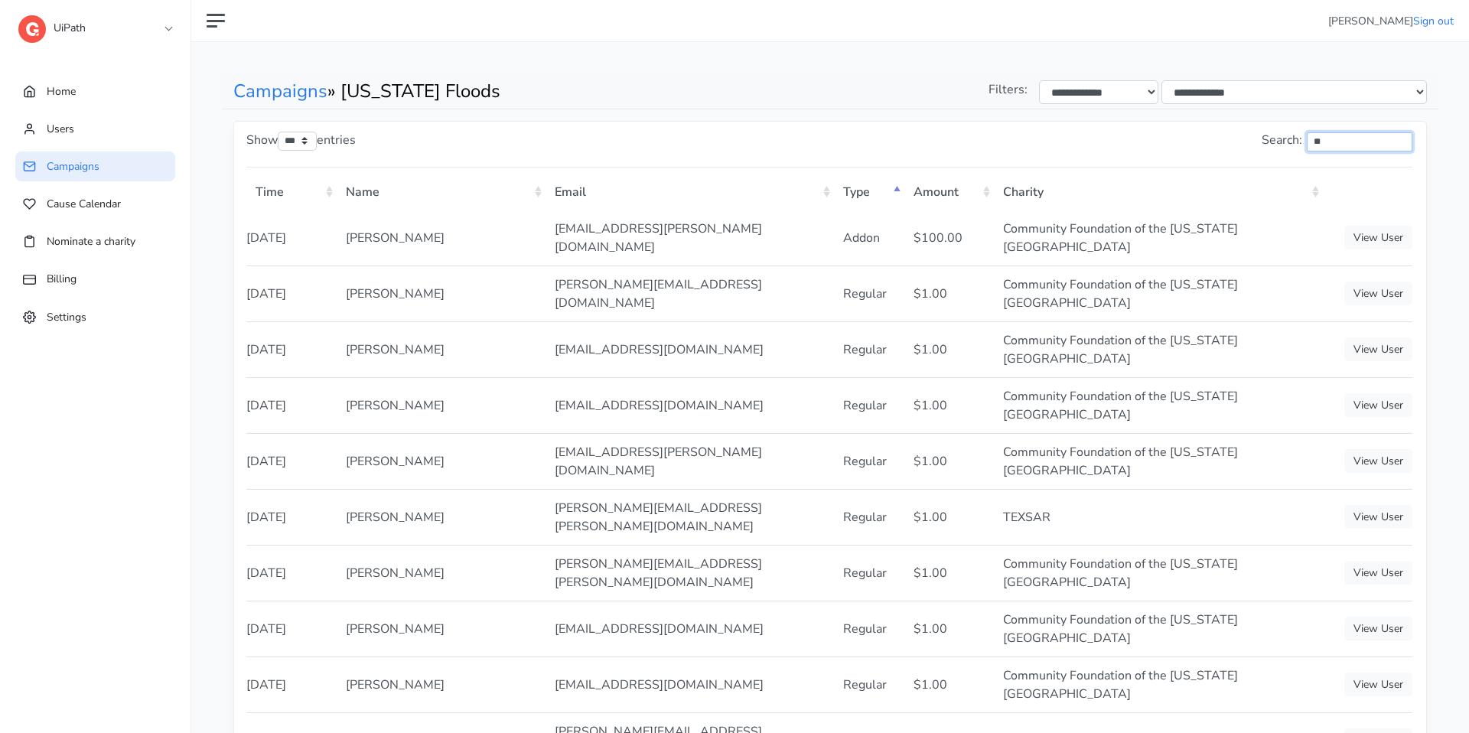
type input "*"
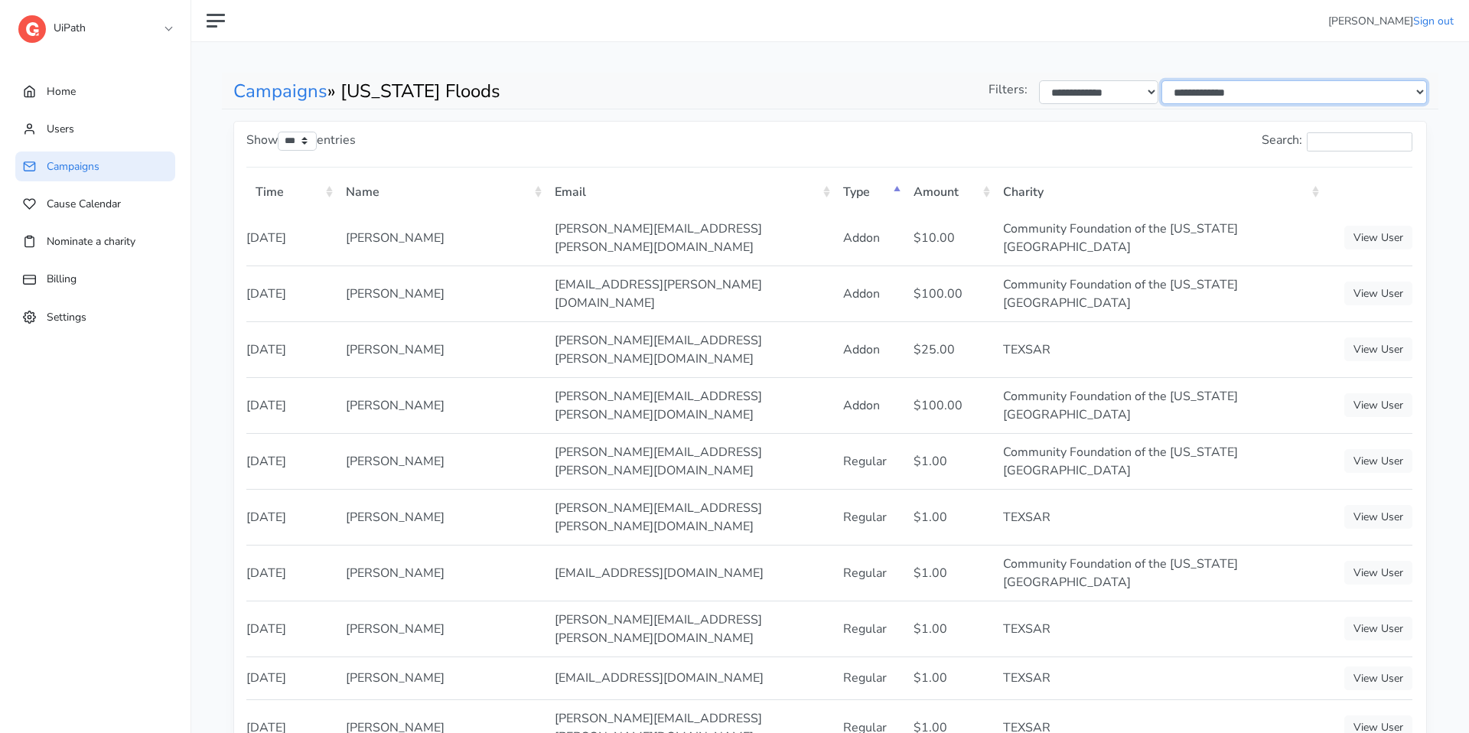
click at [1335, 85] on select "**********" at bounding box center [1293, 92] width 265 height 24
select select "****"
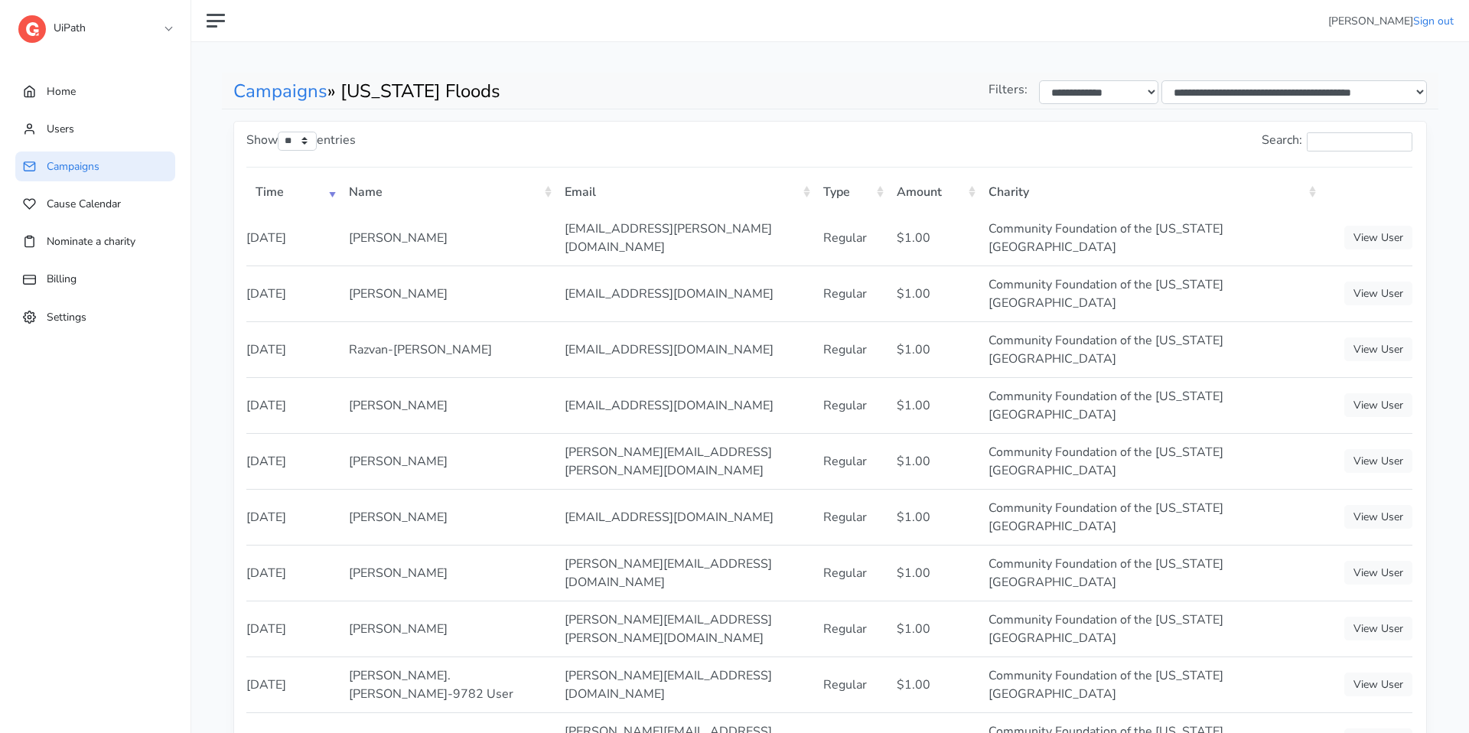
click at [880, 192] on th "Type" at bounding box center [850, 190] width 73 height 39
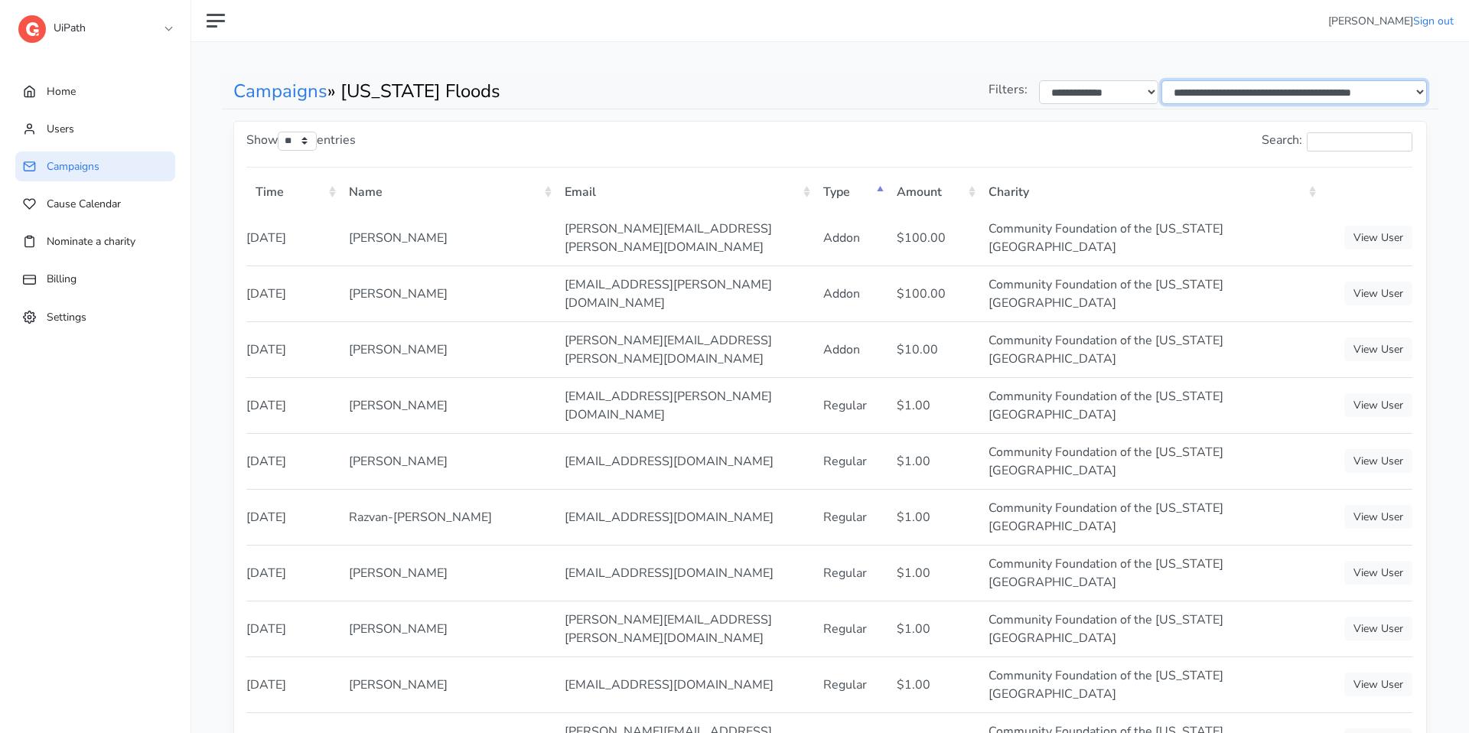
click at [1410, 92] on select "**********" at bounding box center [1293, 92] width 265 height 24
select select "****"
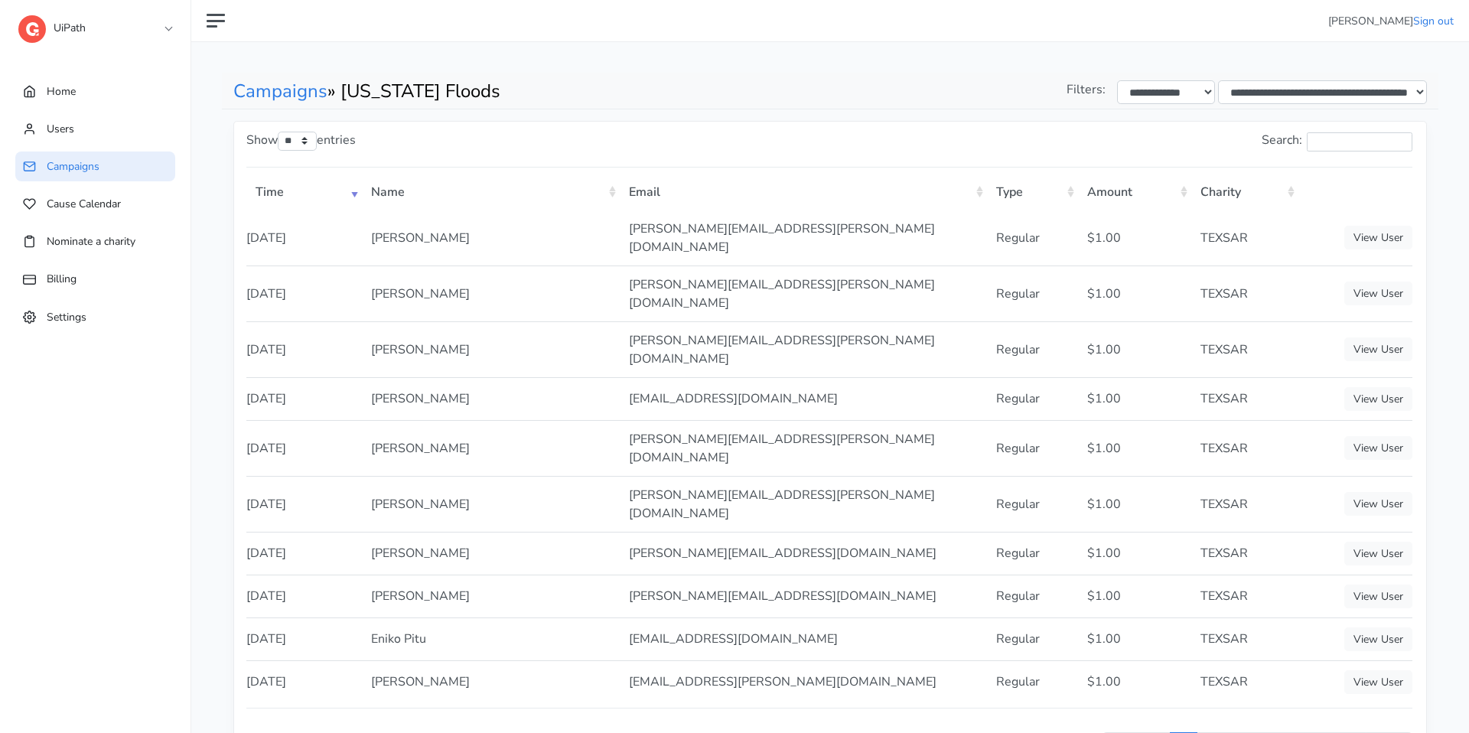
select select "****"
click at [981, 192] on th "Email" at bounding box center [804, 190] width 368 height 39
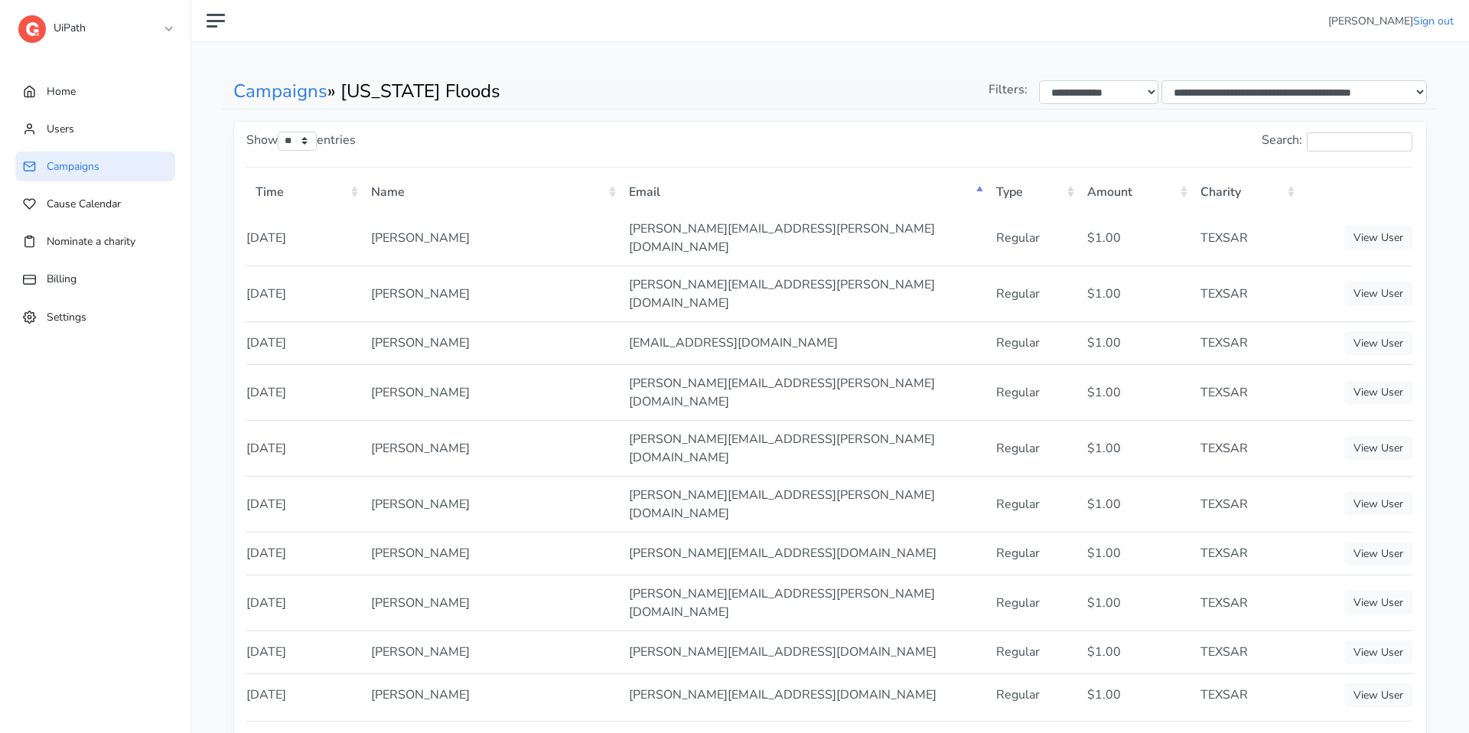
click at [981, 192] on th "Email" at bounding box center [804, 190] width 368 height 39
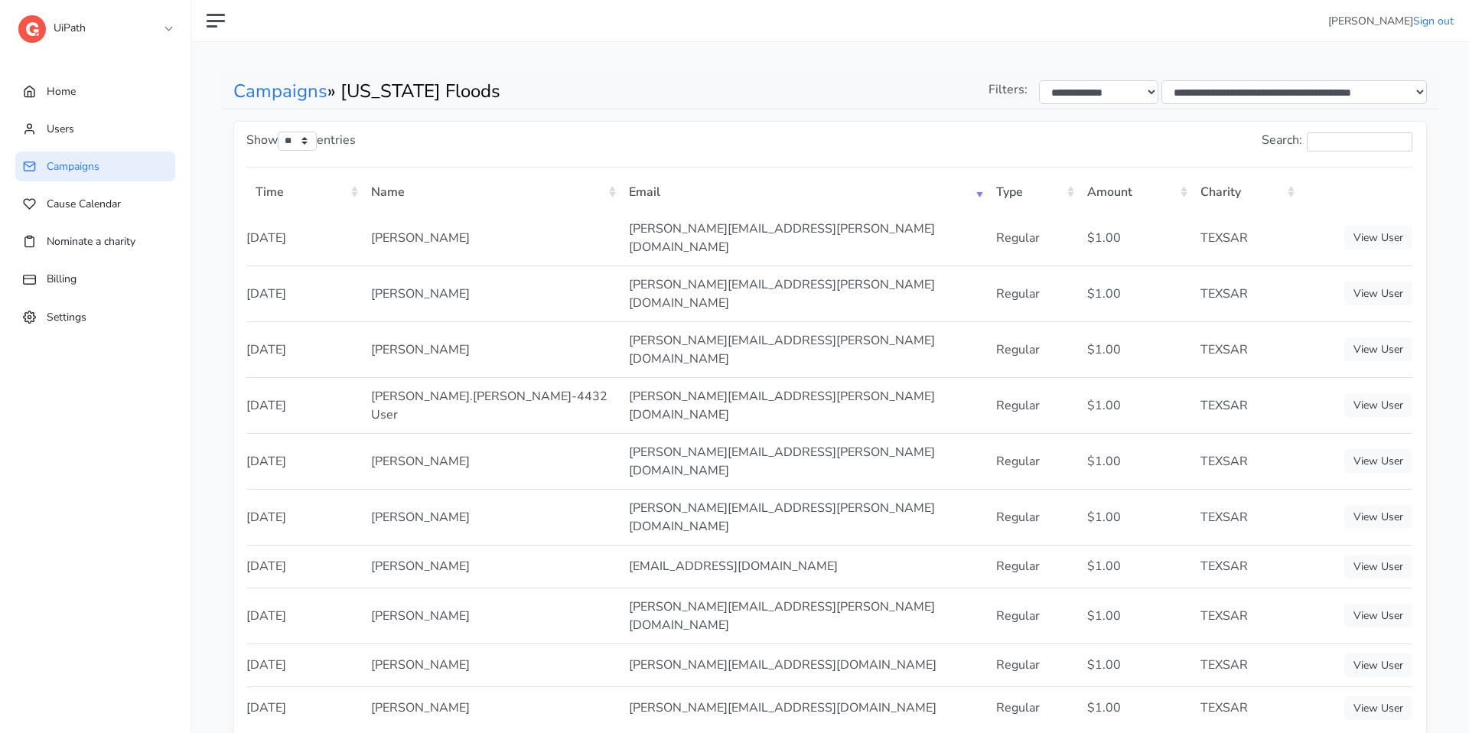
click at [1082, 196] on th "Amount" at bounding box center [1134, 190] width 113 height 39
click at [1072, 194] on th "Type" at bounding box center [1032, 190] width 90 height 39
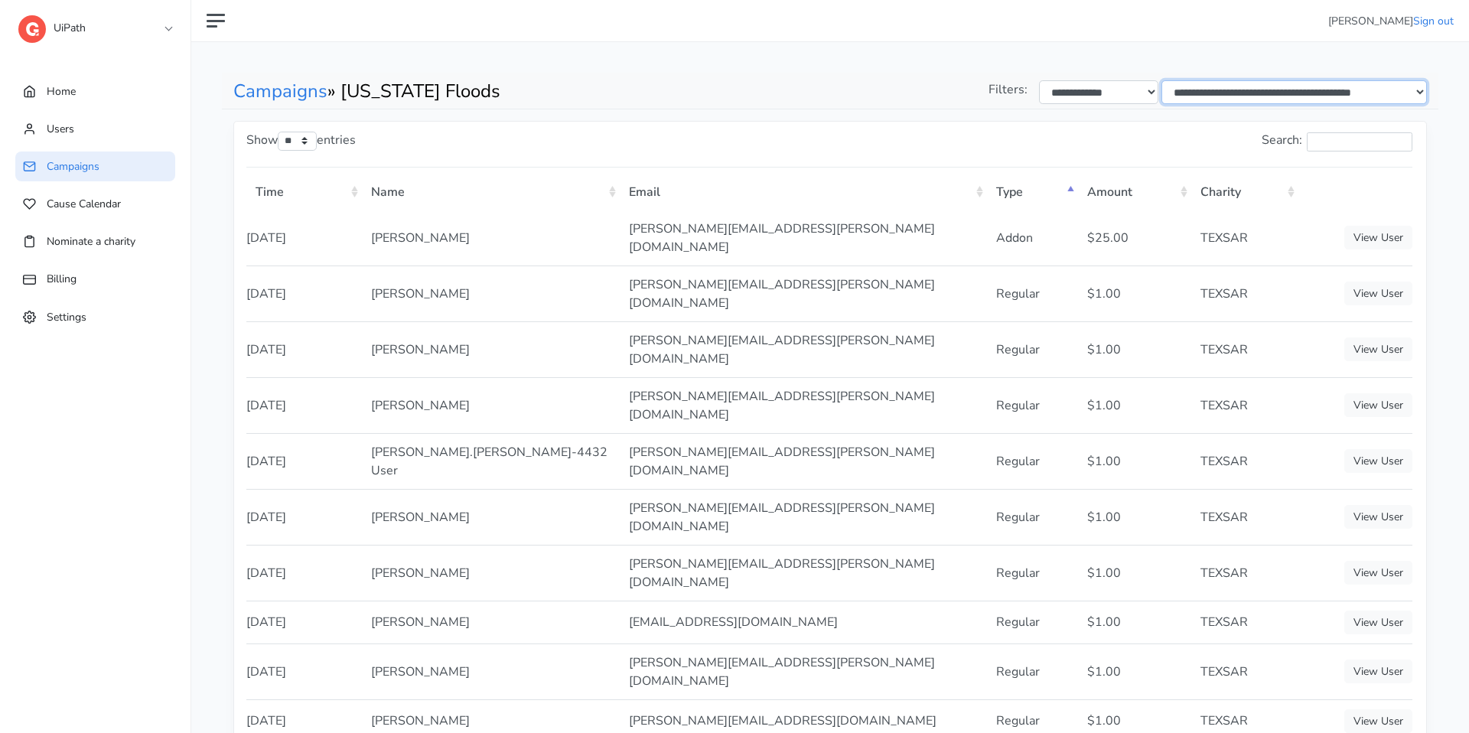
click at [1173, 84] on select "**********" at bounding box center [1293, 92] width 265 height 24
click at [309, 102] on link "Campaigns" at bounding box center [280, 91] width 94 height 24
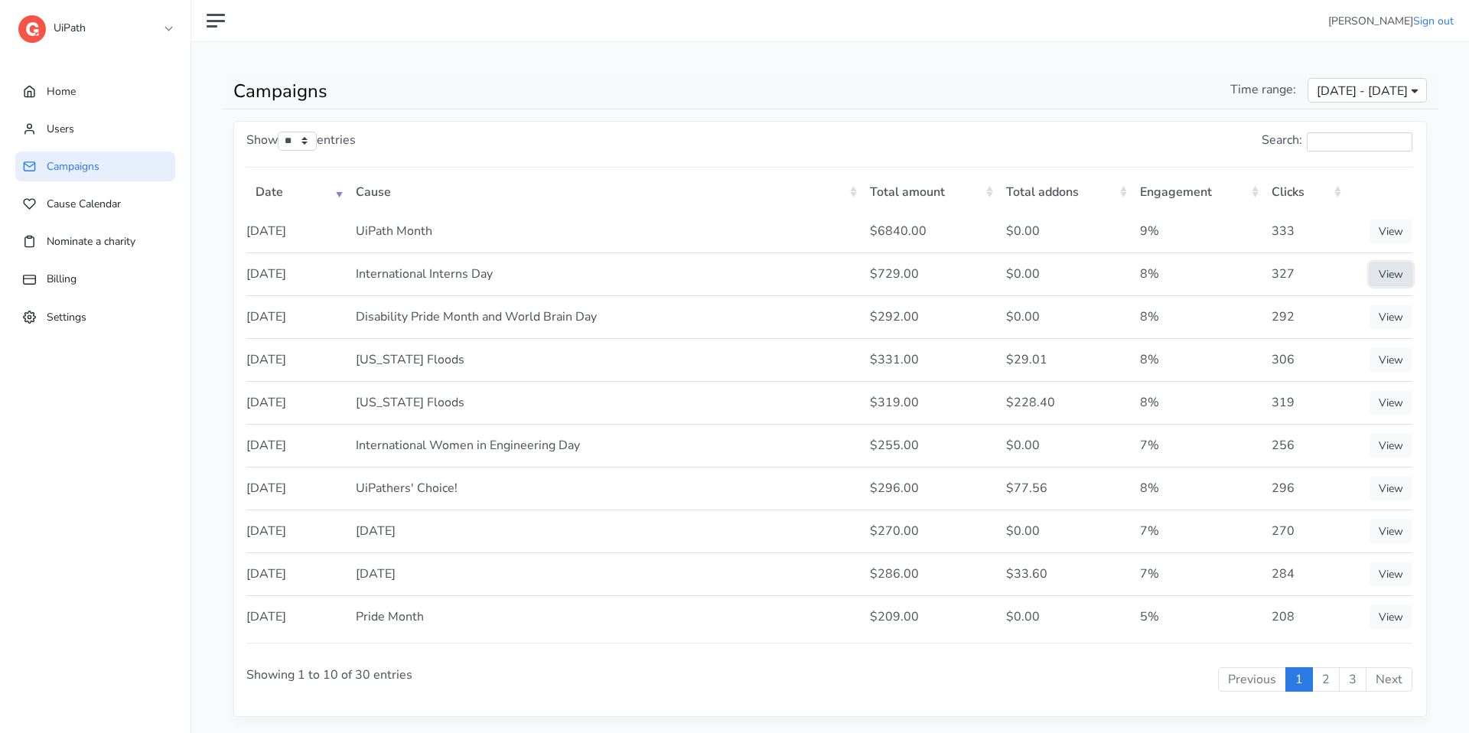
click at [1375, 282] on link "View" at bounding box center [1390, 274] width 43 height 24
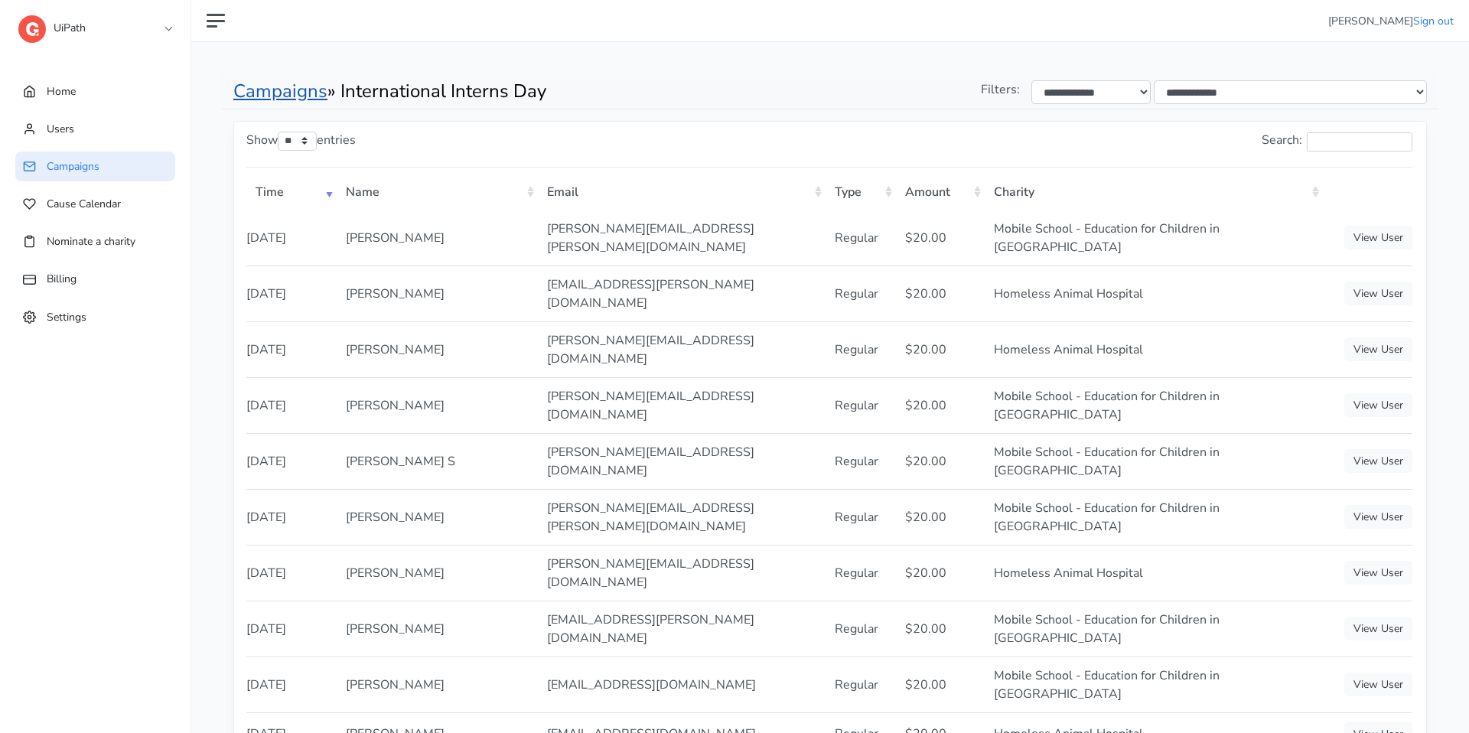
click at [324, 96] on link "Campaigns" at bounding box center [280, 91] width 94 height 24
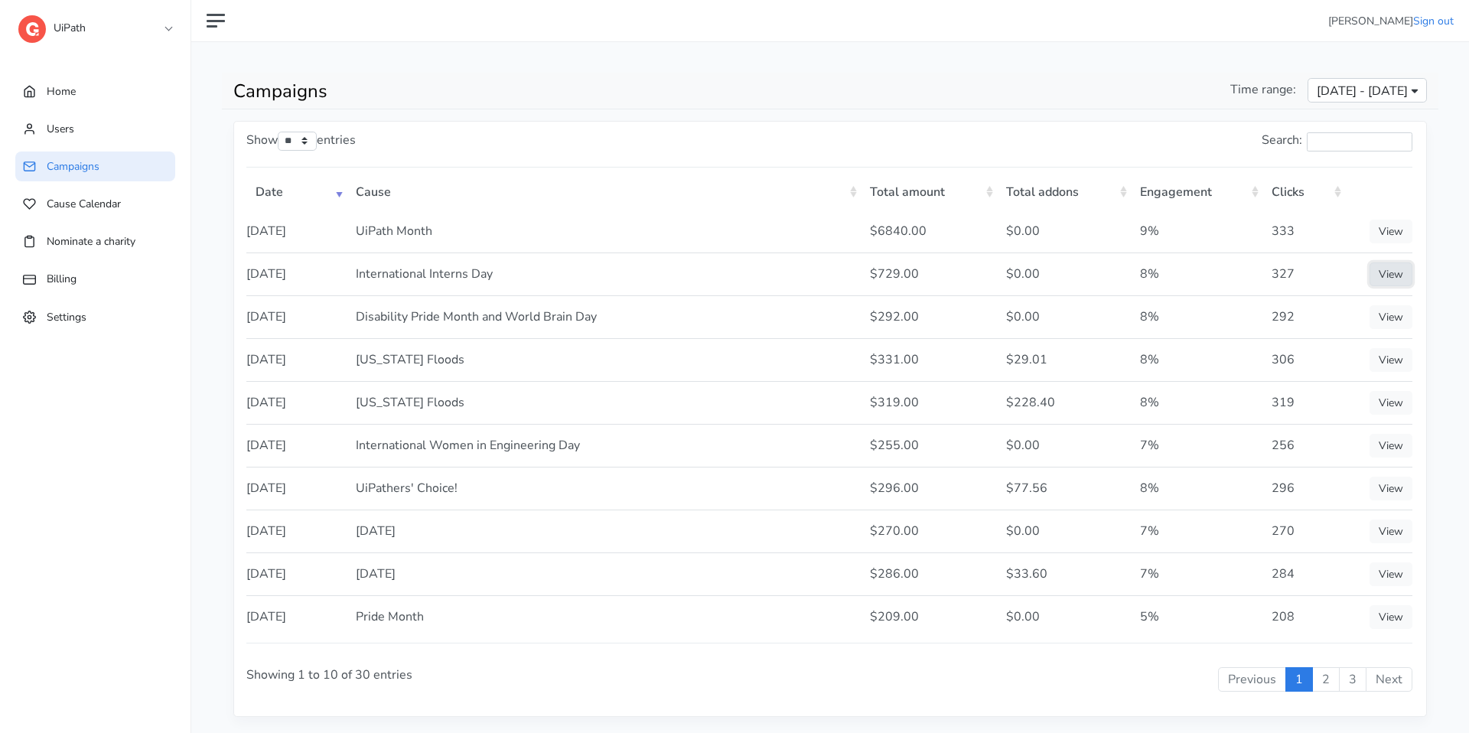
click at [1387, 278] on link "View" at bounding box center [1390, 274] width 43 height 24
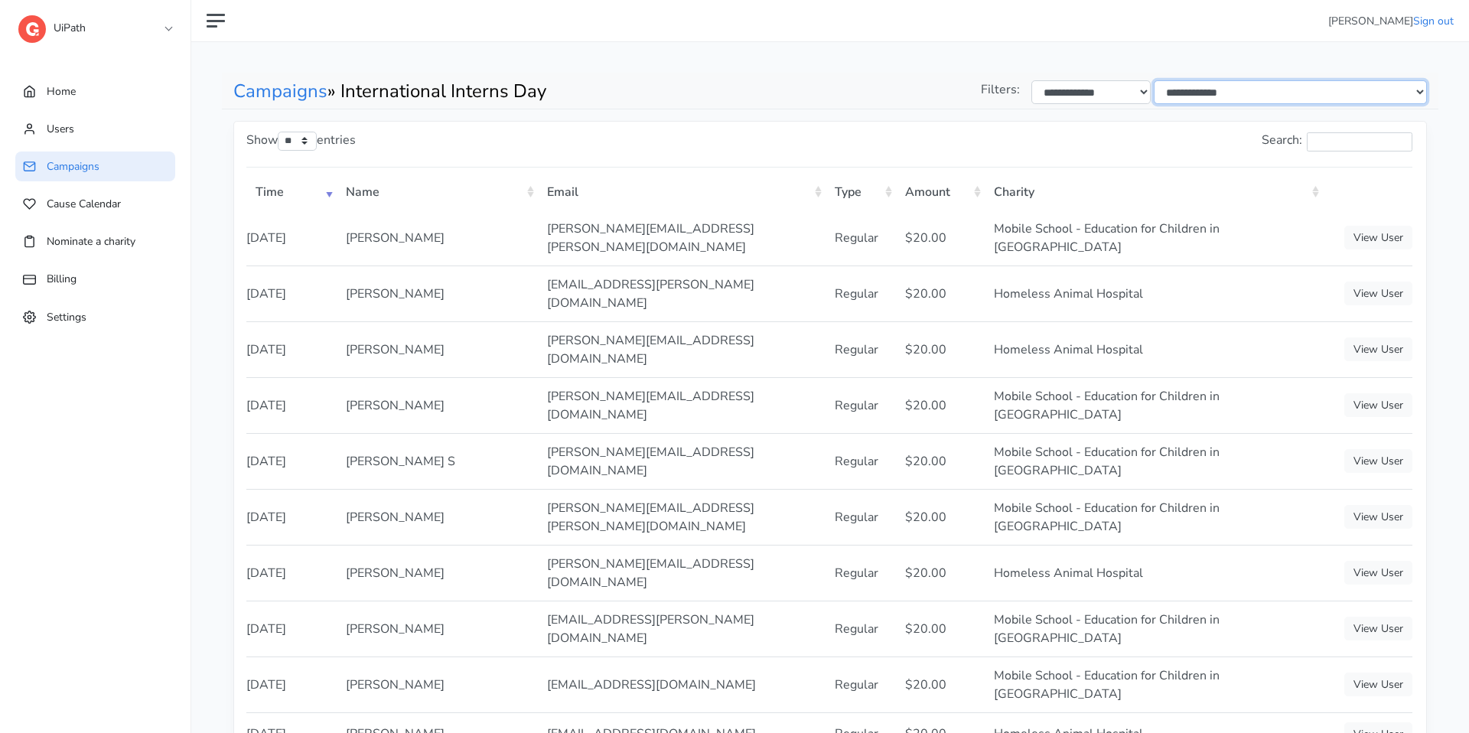
click at [1335, 98] on select "**********" at bounding box center [1289, 92] width 273 height 24
click at [890, 196] on th "Type" at bounding box center [860, 190] width 70 height 39
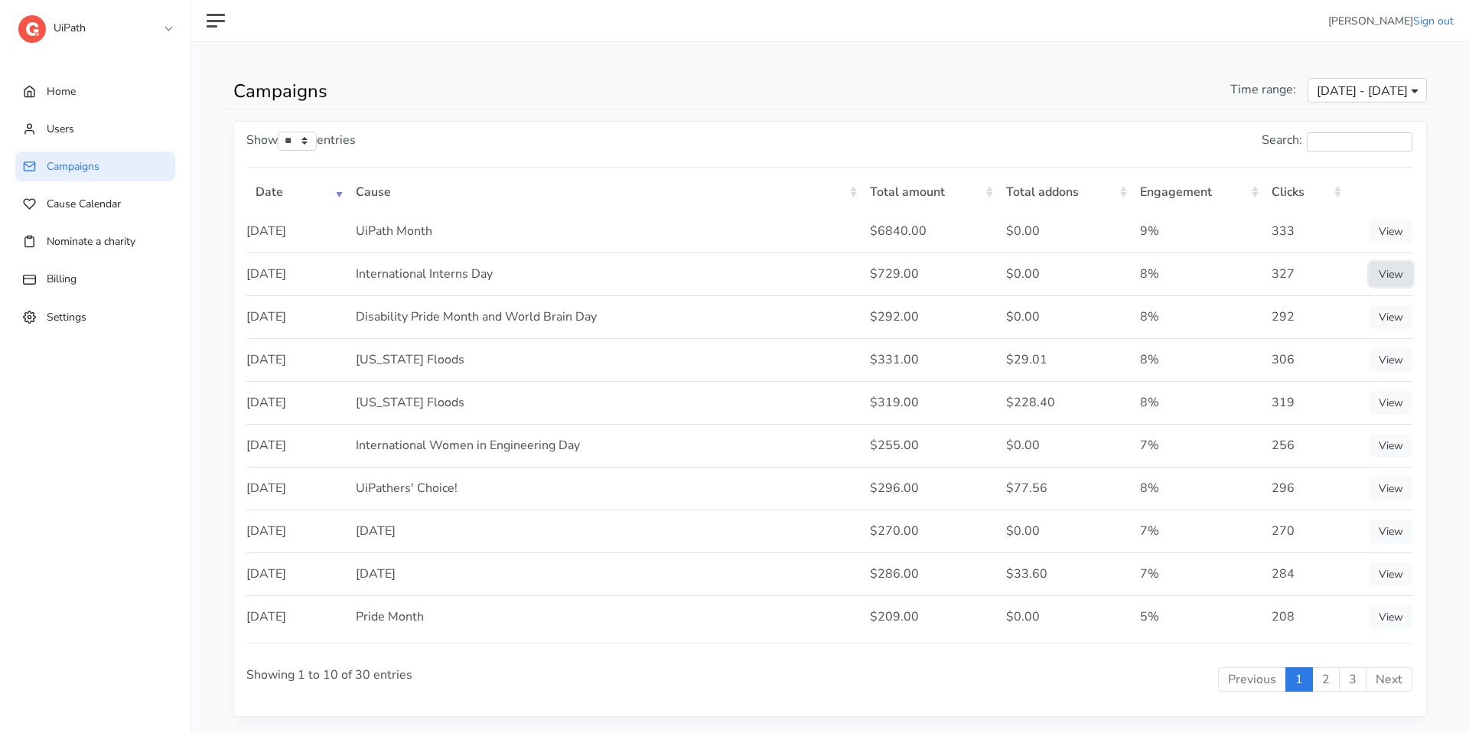
click at [1395, 281] on link "View" at bounding box center [1390, 274] width 43 height 24
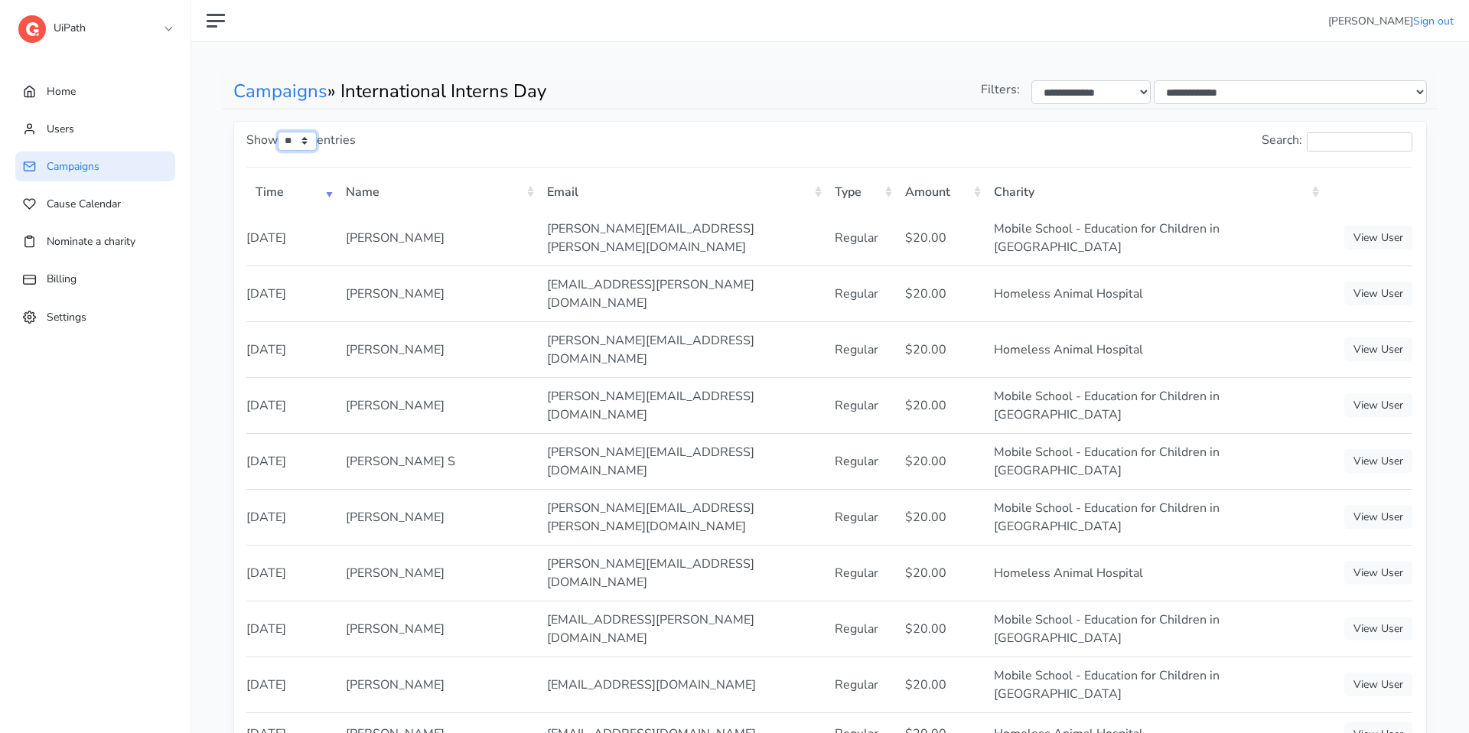
click at [317, 136] on select "** ** ** ***" at bounding box center [297, 141] width 39 height 19
select select "***"
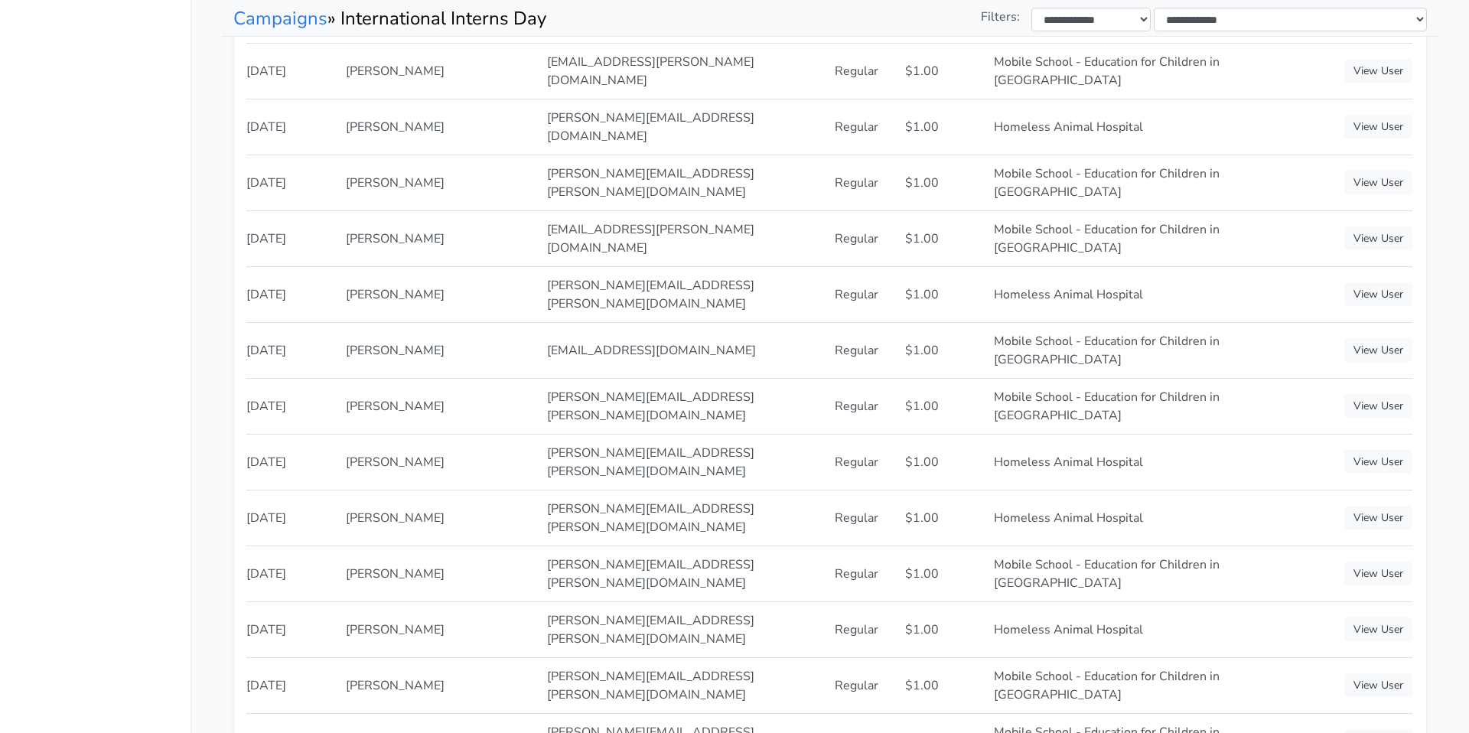
scroll to position [3892, 0]
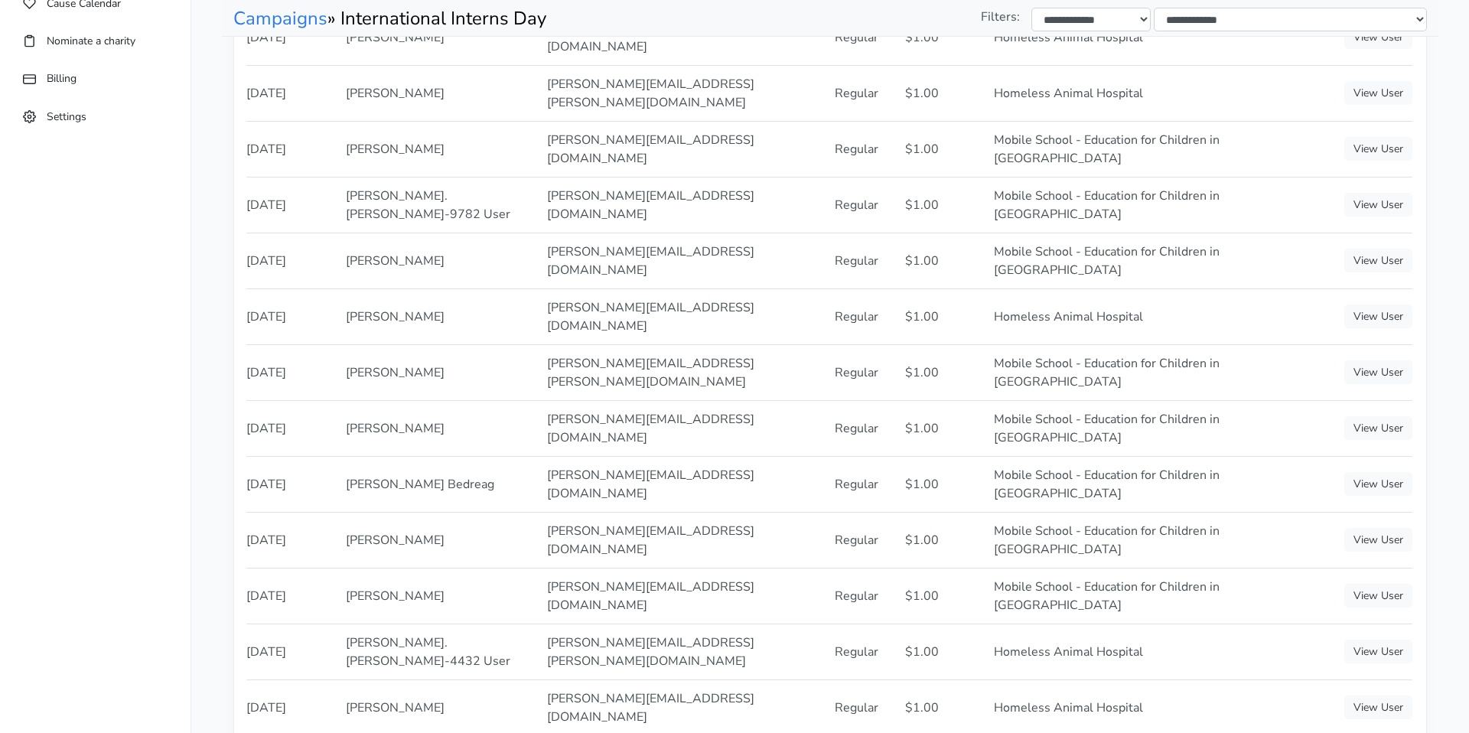
scroll to position [0, 0]
